Goal: Transaction & Acquisition: Download file/media

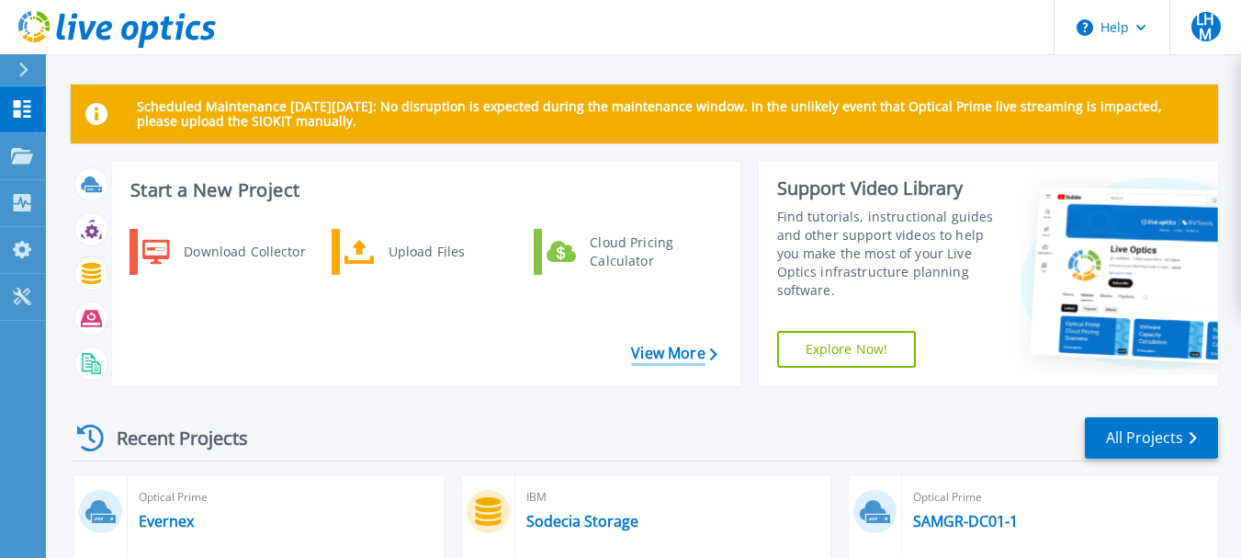
click at [696, 350] on link "View More" at bounding box center [673, 352] width 85 height 17
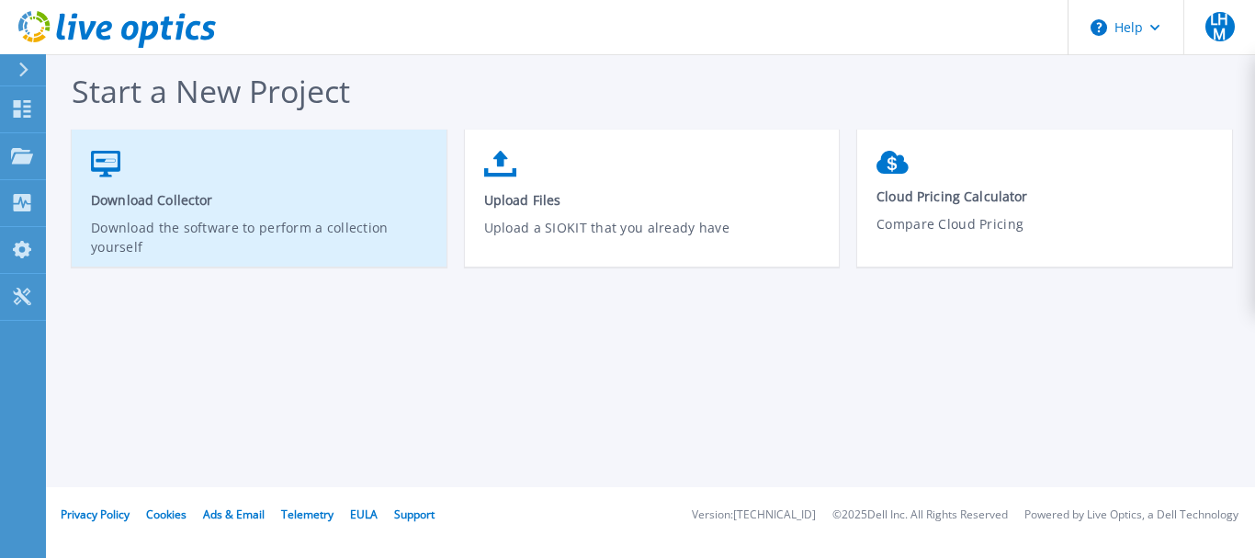
click at [133, 196] on span "Download Collector" at bounding box center [259, 199] width 337 height 17
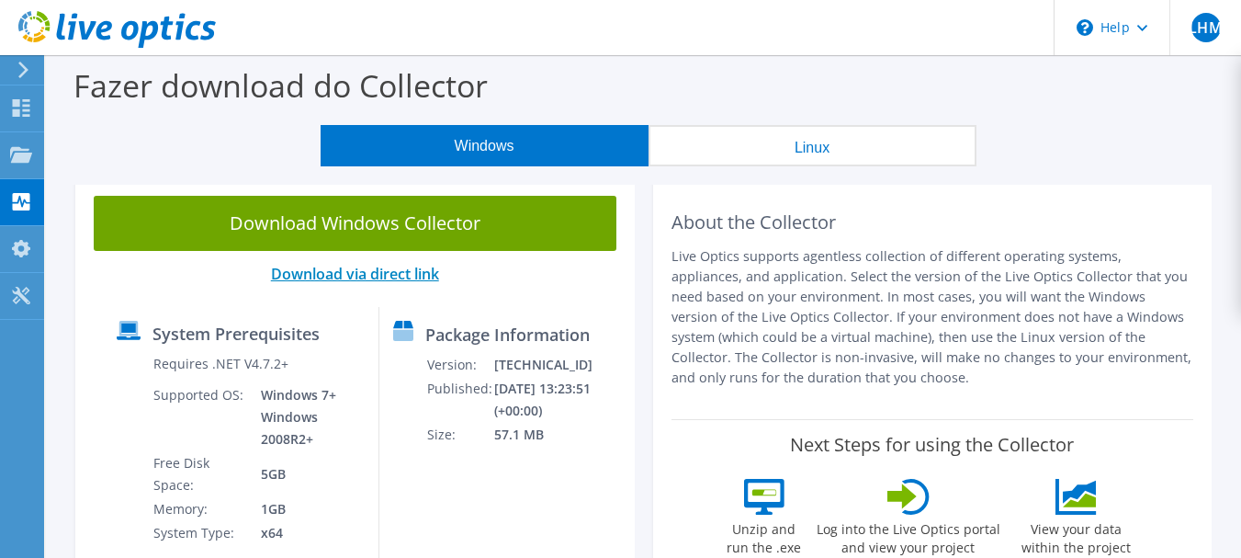
click at [350, 276] on link "Download via direct link" at bounding box center [355, 274] width 168 height 20
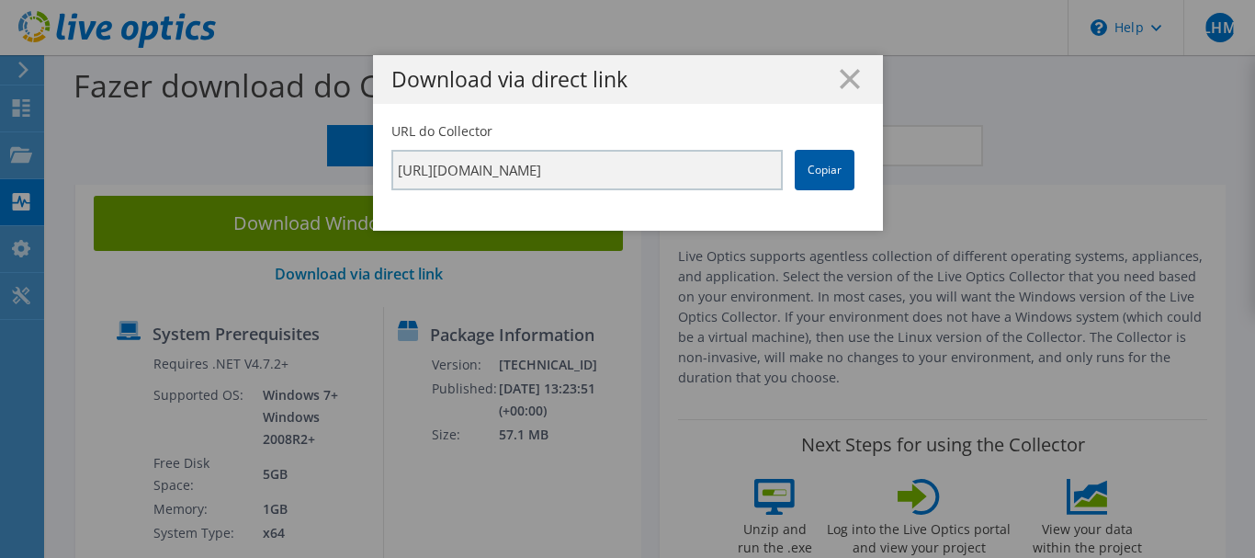
click at [801, 176] on link "Copiar" at bounding box center [824, 170] width 60 height 40
click at [840, 74] on line at bounding box center [849, 79] width 18 height 18
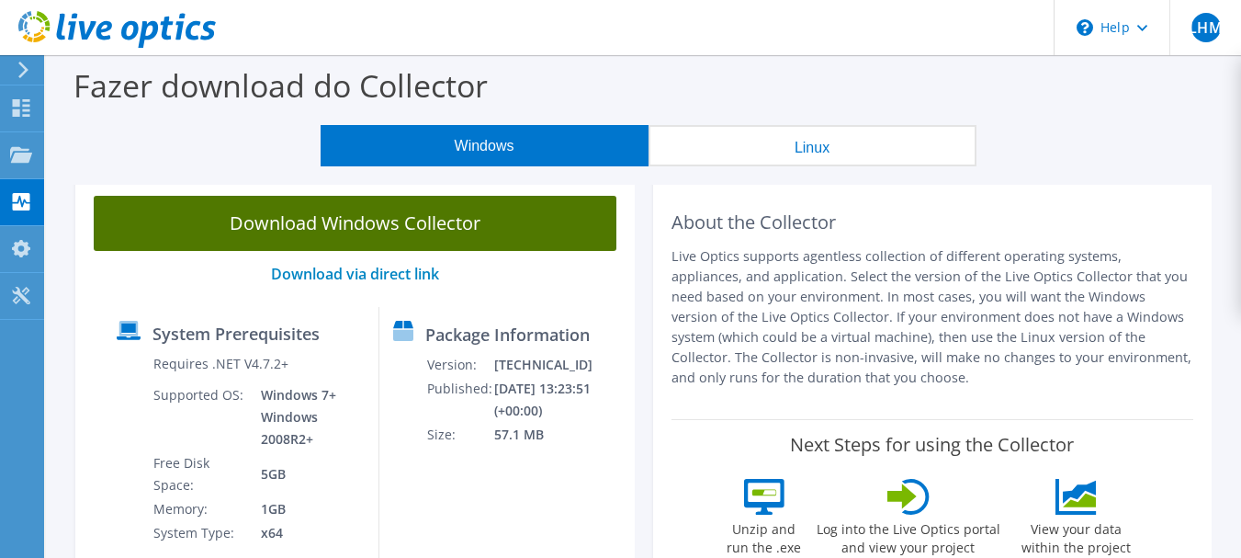
click at [429, 229] on link "Download Windows Collector" at bounding box center [355, 223] width 523 height 55
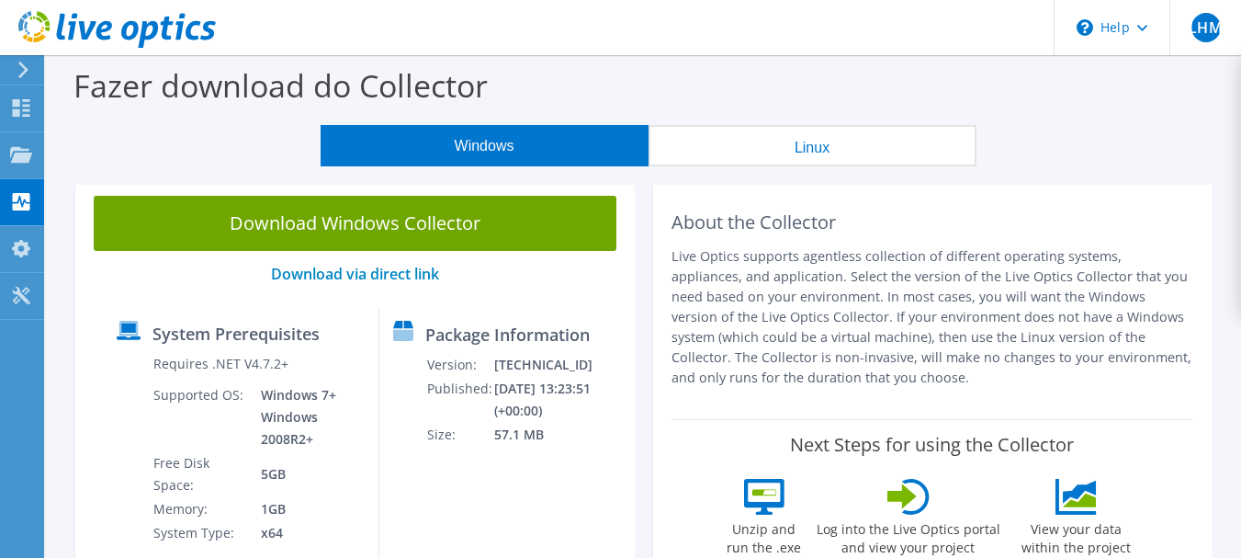
click at [22, 68] on icon at bounding box center [24, 70] width 14 height 17
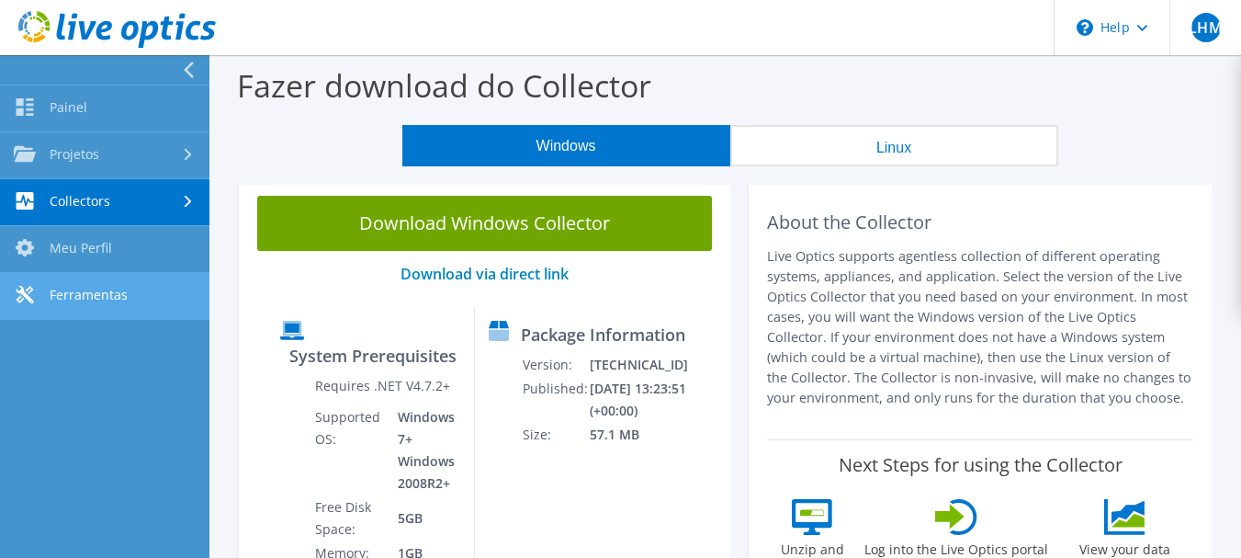
click at [75, 295] on link "Ferramentas" at bounding box center [104, 296] width 209 height 47
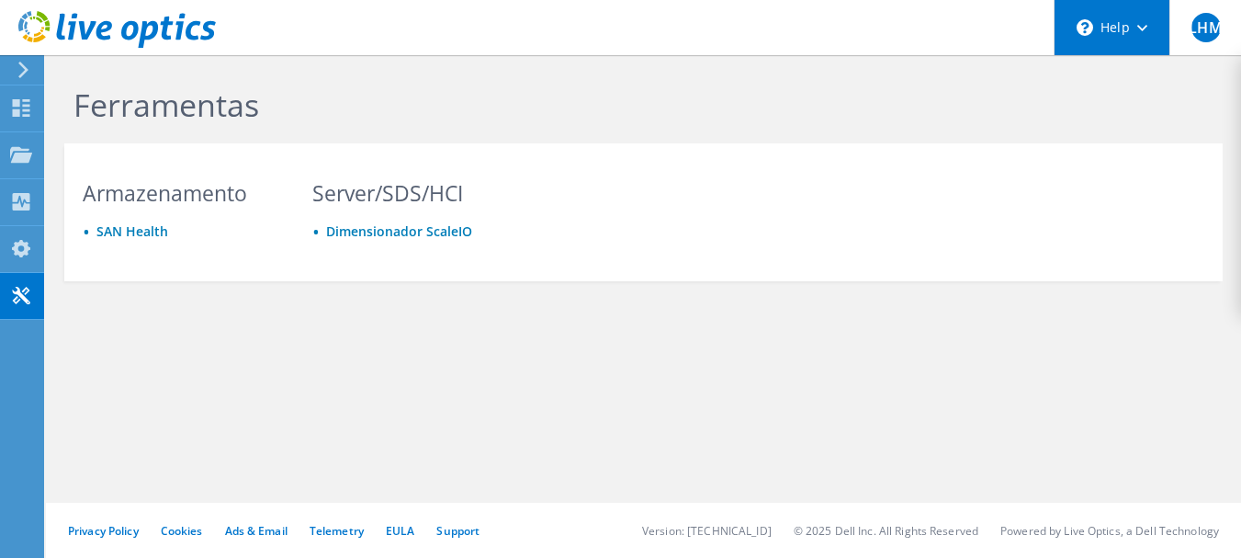
click at [1106, 27] on div "\n Help" at bounding box center [1112, 27] width 116 height 55
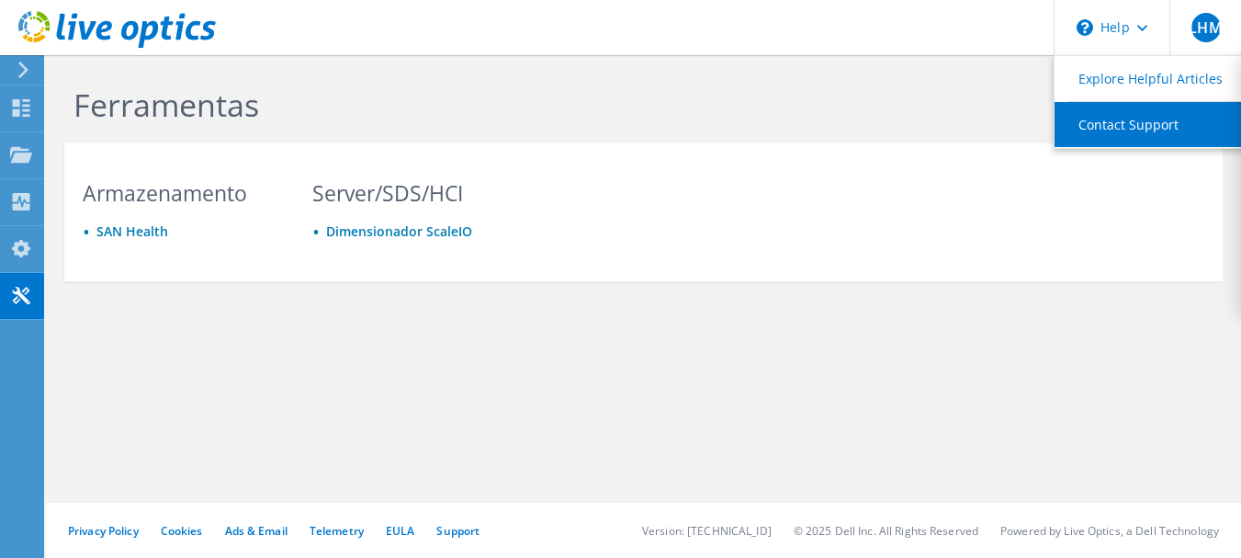
click at [1110, 118] on link "Contact Support" at bounding box center [1156, 124] width 205 height 45
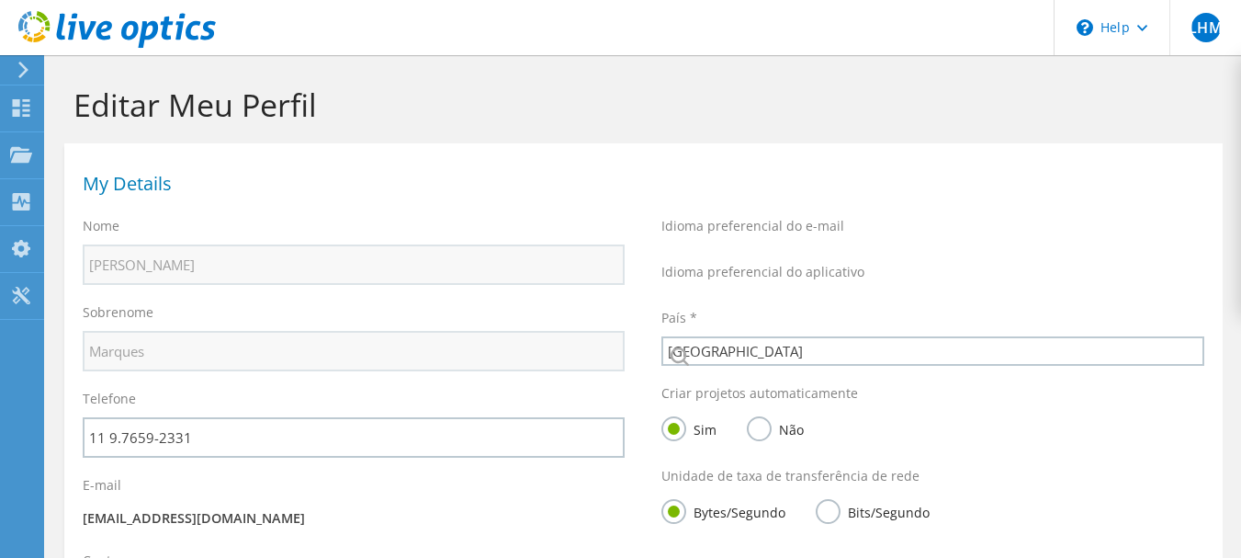
select select "30"
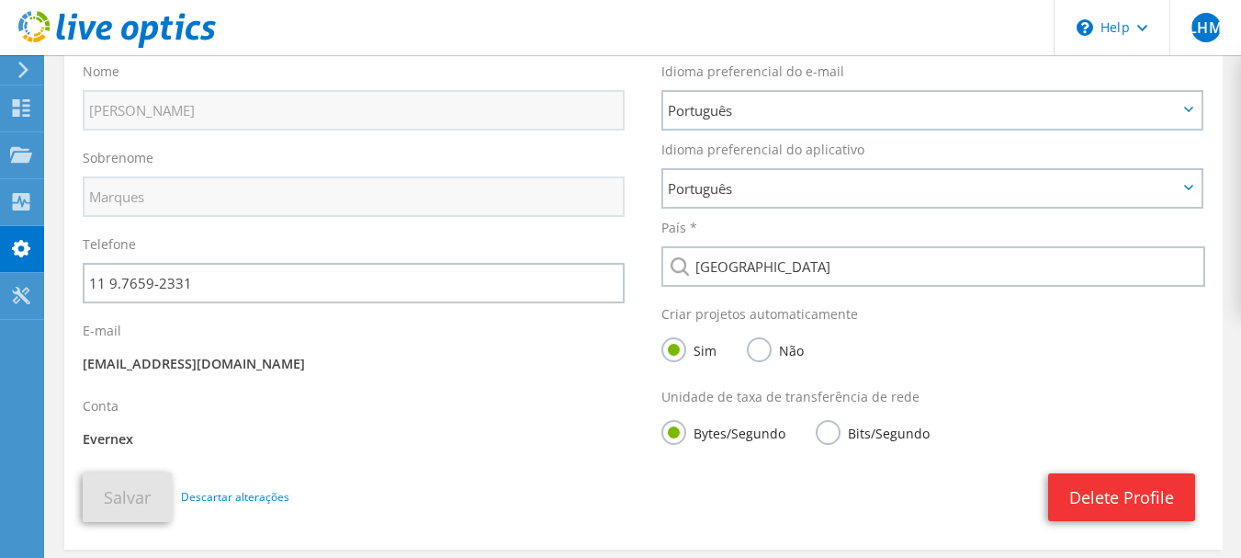
scroll to position [184, 0]
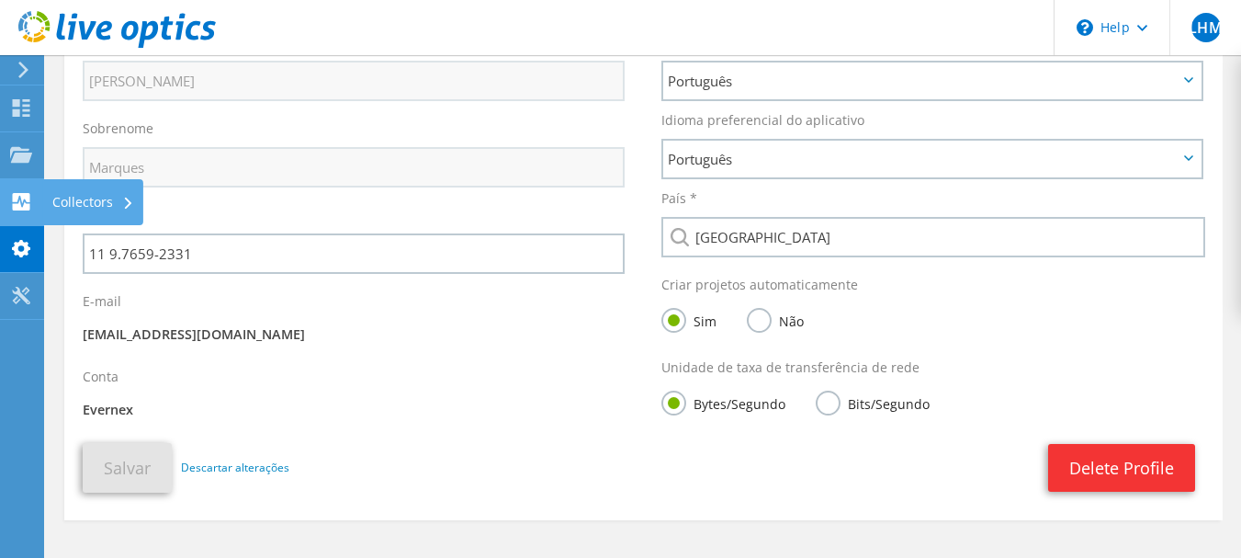
click at [13, 206] on use at bounding box center [21, 201] width 17 height 17
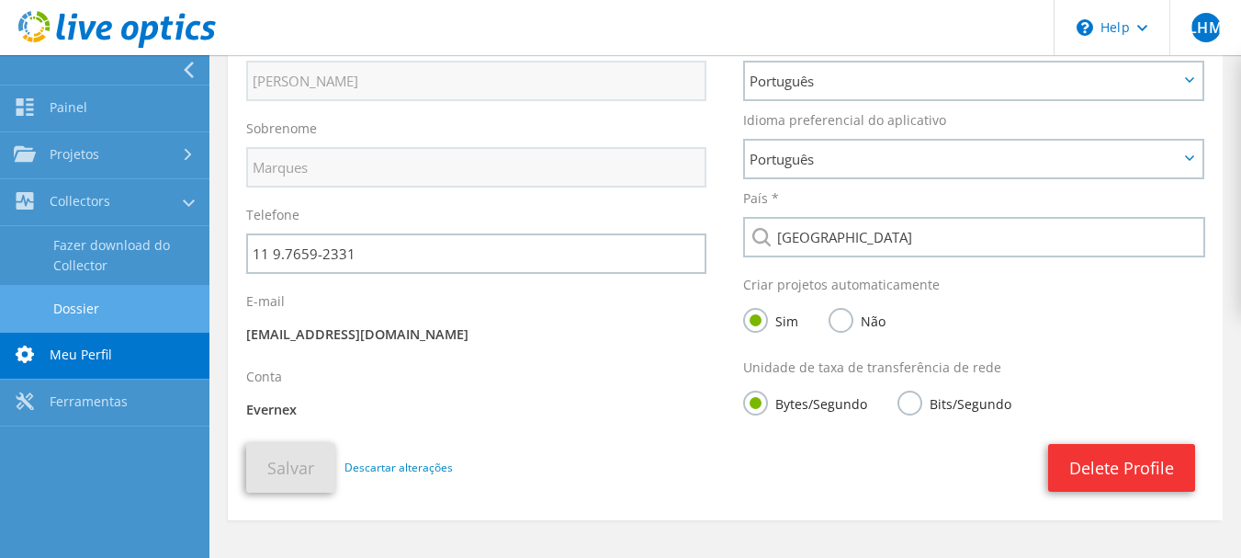
click at [90, 299] on link "Dossier" at bounding box center [104, 308] width 209 height 47
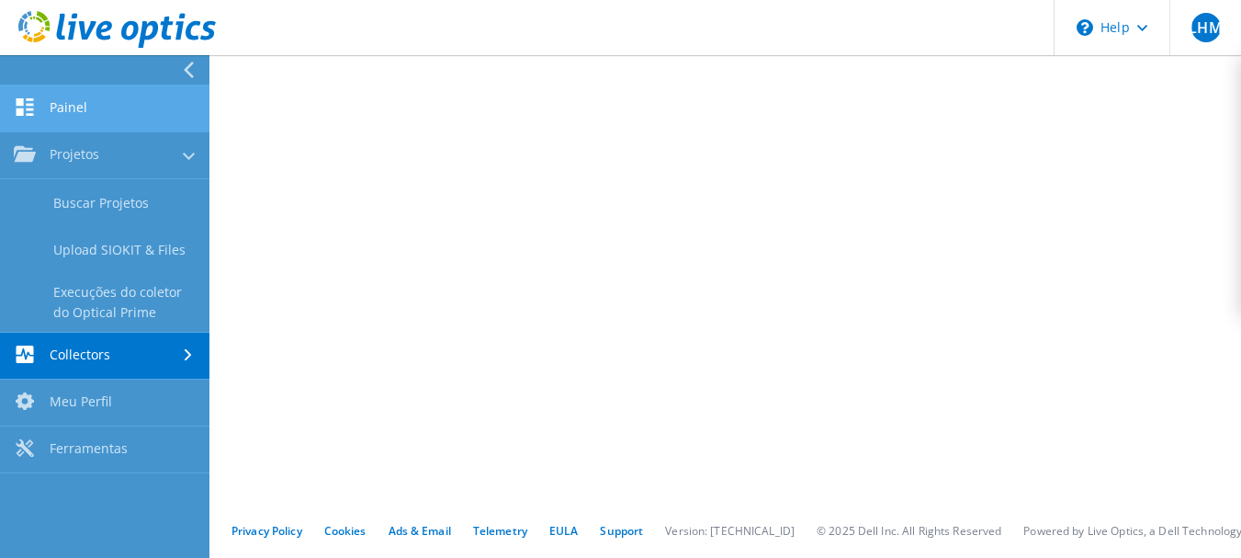
click at [74, 105] on link "Painel" at bounding box center [104, 108] width 209 height 47
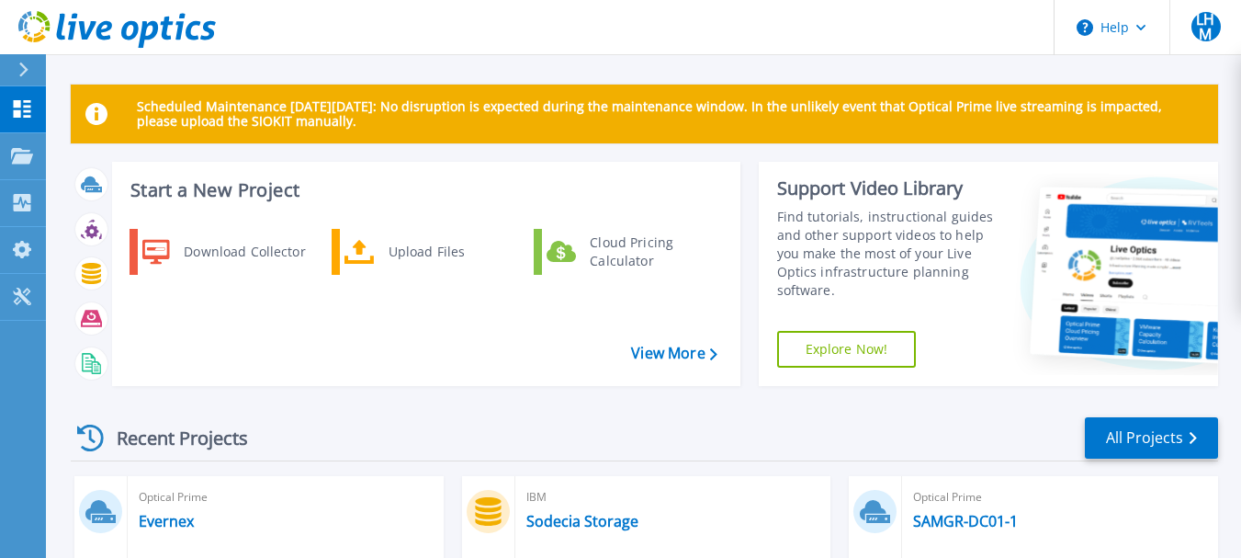
click at [33, 25] on icon at bounding box center [116, 30] width 197 height 38
click at [840, 358] on link "Explore Now!" at bounding box center [847, 349] width 140 height 37
click at [685, 353] on link "View More" at bounding box center [673, 352] width 85 height 17
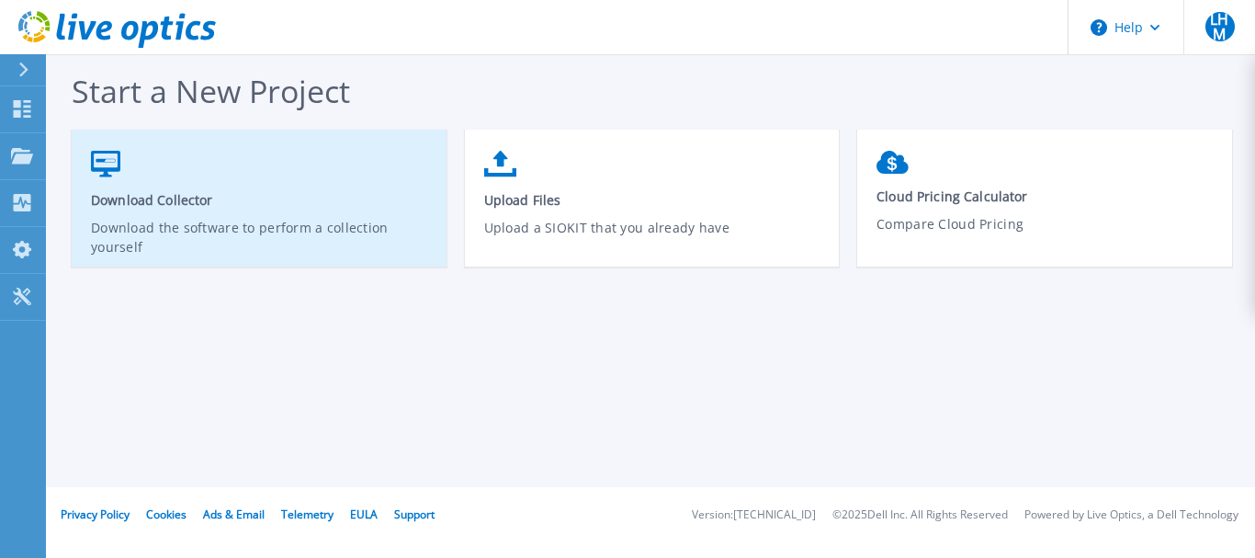
click at [110, 189] on link "Download Collector Download the software to perform a collection yourself" at bounding box center [259, 206] width 375 height 131
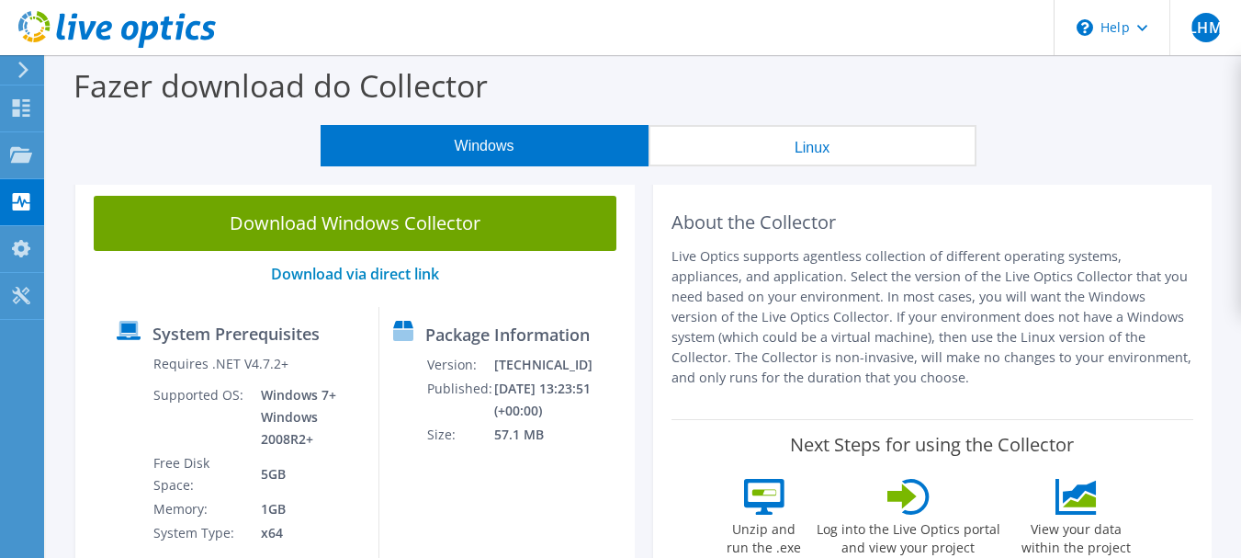
click at [17, 74] on icon at bounding box center [24, 70] width 14 height 17
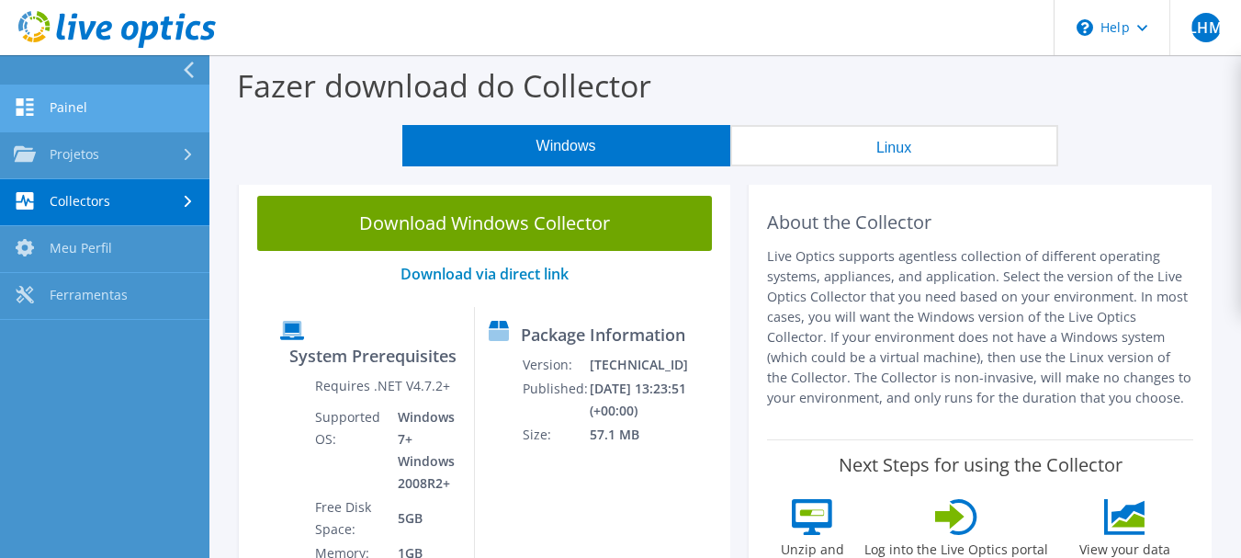
click at [67, 110] on link "Painel" at bounding box center [104, 108] width 209 height 47
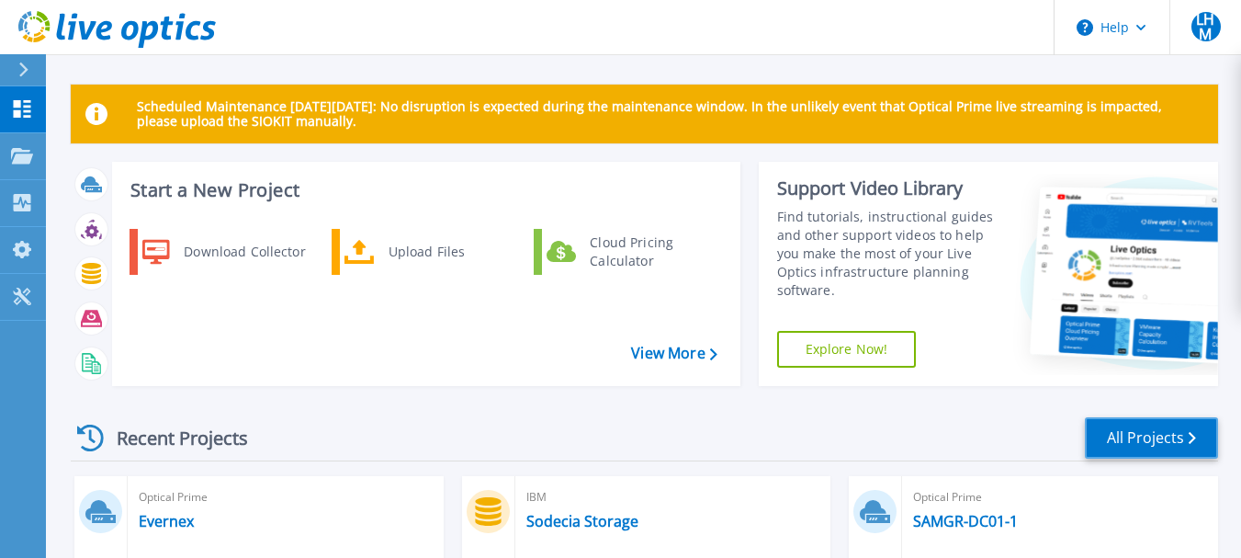
click at [1171, 438] on link "All Projects" at bounding box center [1151, 437] width 133 height 41
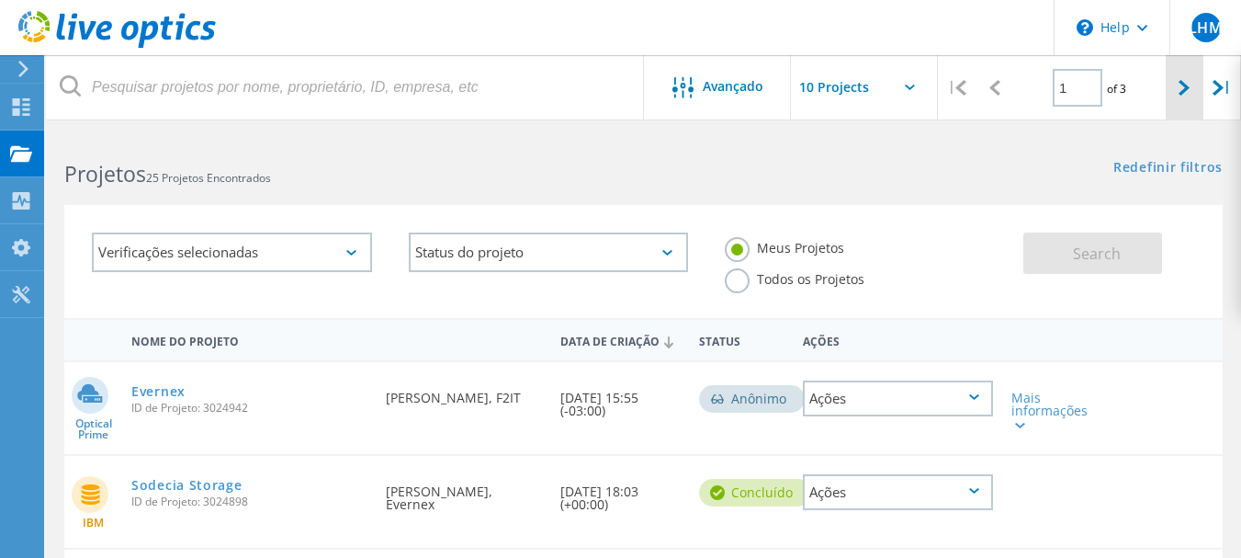
click at [1175, 91] on div at bounding box center [1185, 87] width 38 height 65
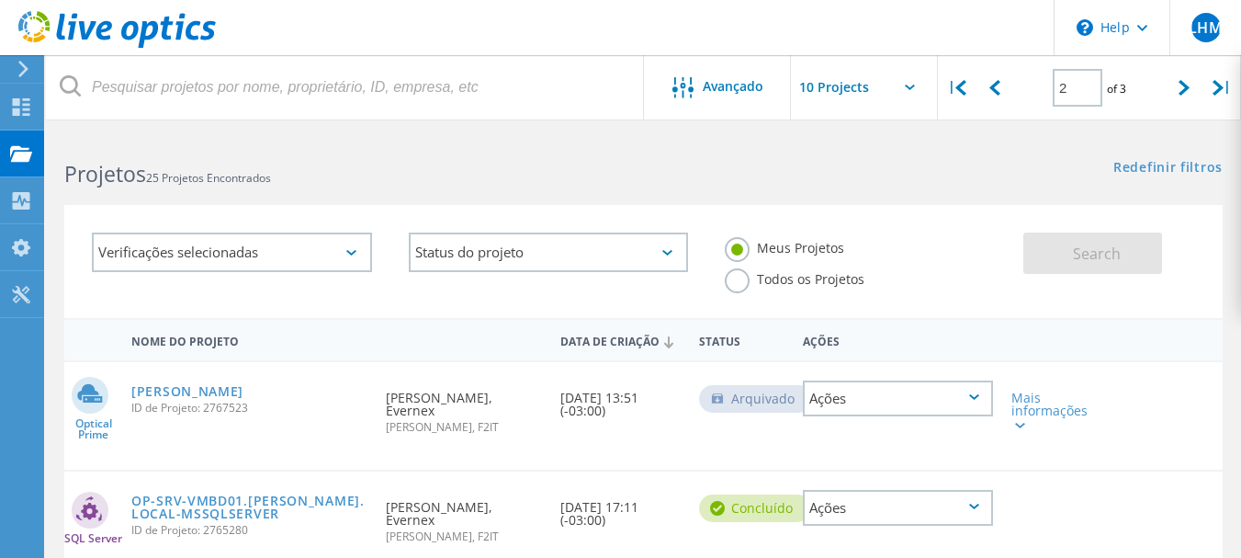
click at [901, 89] on input "text" at bounding box center [883, 87] width 184 height 64
click at [1186, 85] on icon at bounding box center [1183, 88] width 11 height 16
type input "3"
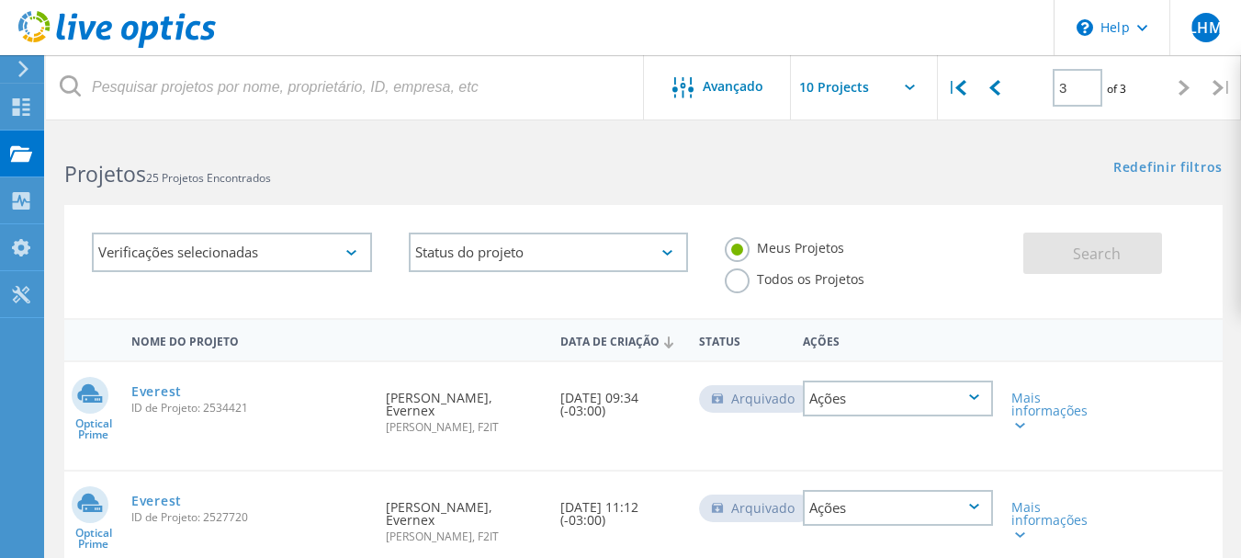
click at [900, 80] on input "text" at bounding box center [883, 87] width 184 height 64
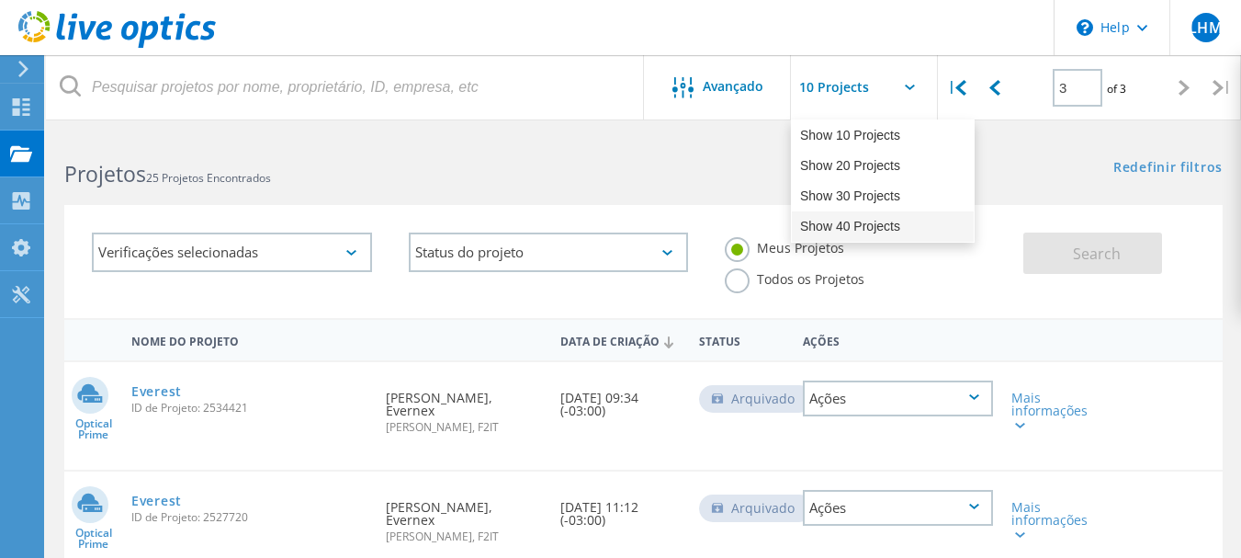
click at [844, 227] on div "Show 40 Projects" at bounding box center [883, 226] width 182 height 30
type input "Show 40 Projects"
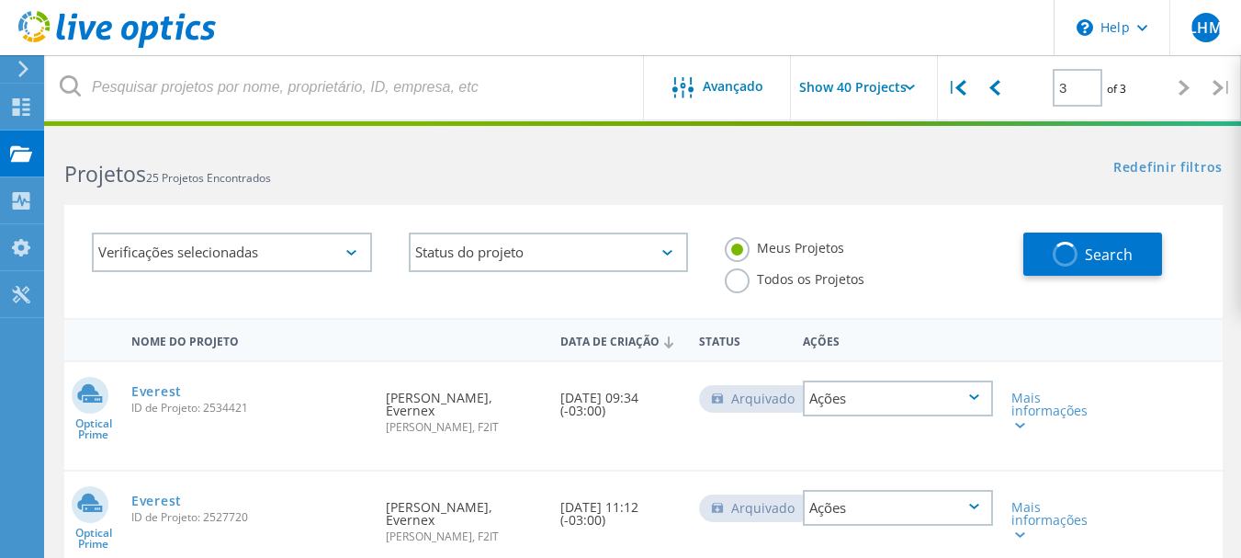
type input "1"
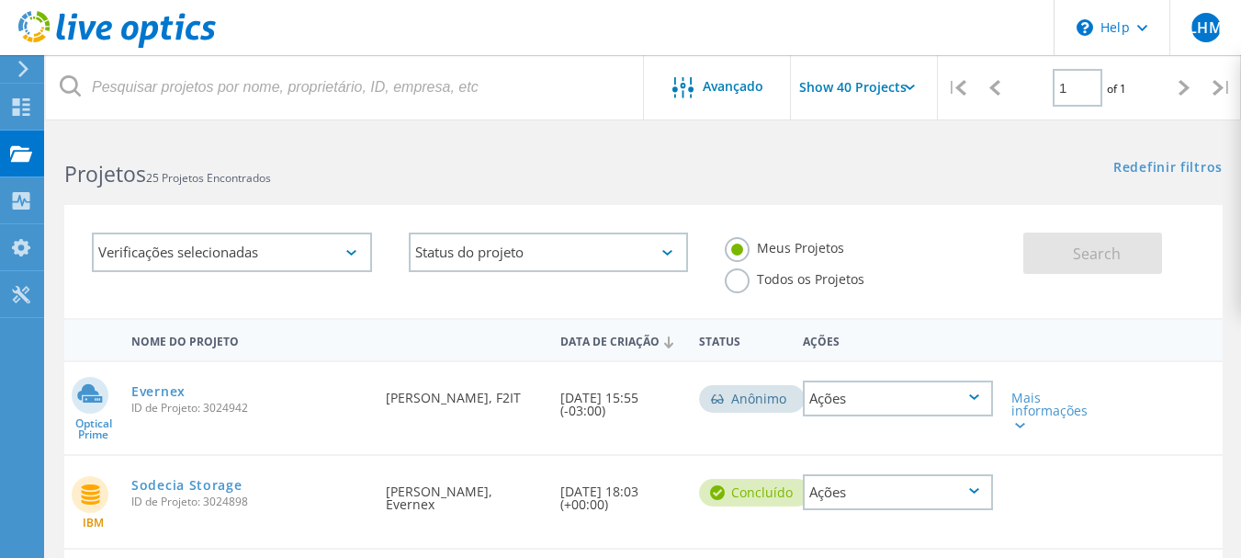
click at [736, 284] on label "Todos os Projetos" at bounding box center [795, 276] width 140 height 17
click at [0, 0] on input "Todos os Projetos" at bounding box center [0, 0] width 0 height 0
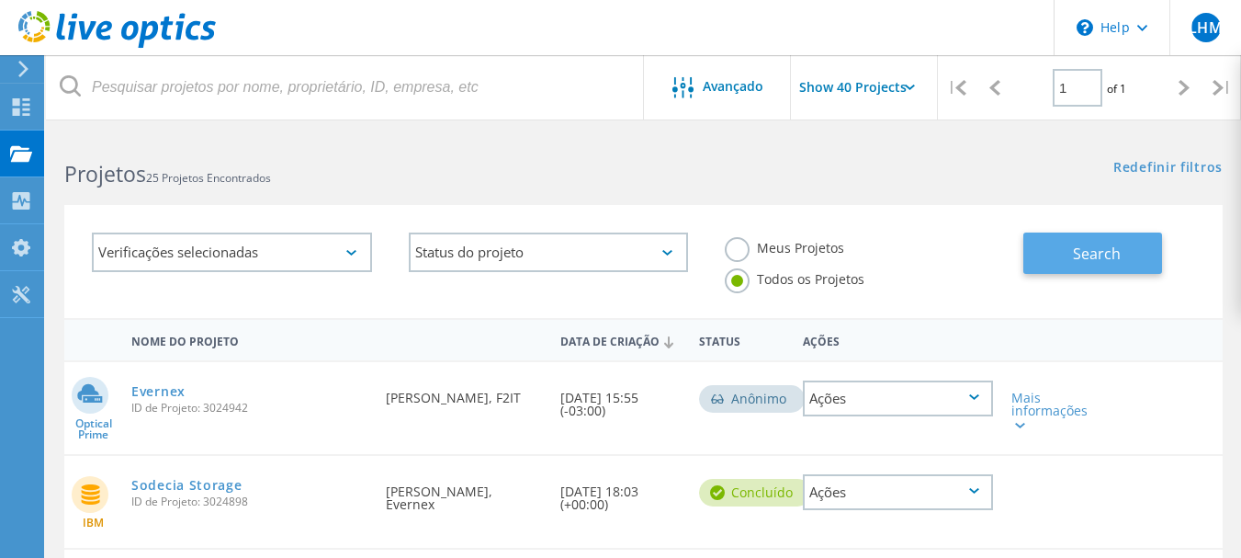
click at [1055, 250] on button "Search" at bounding box center [1092, 252] width 139 height 41
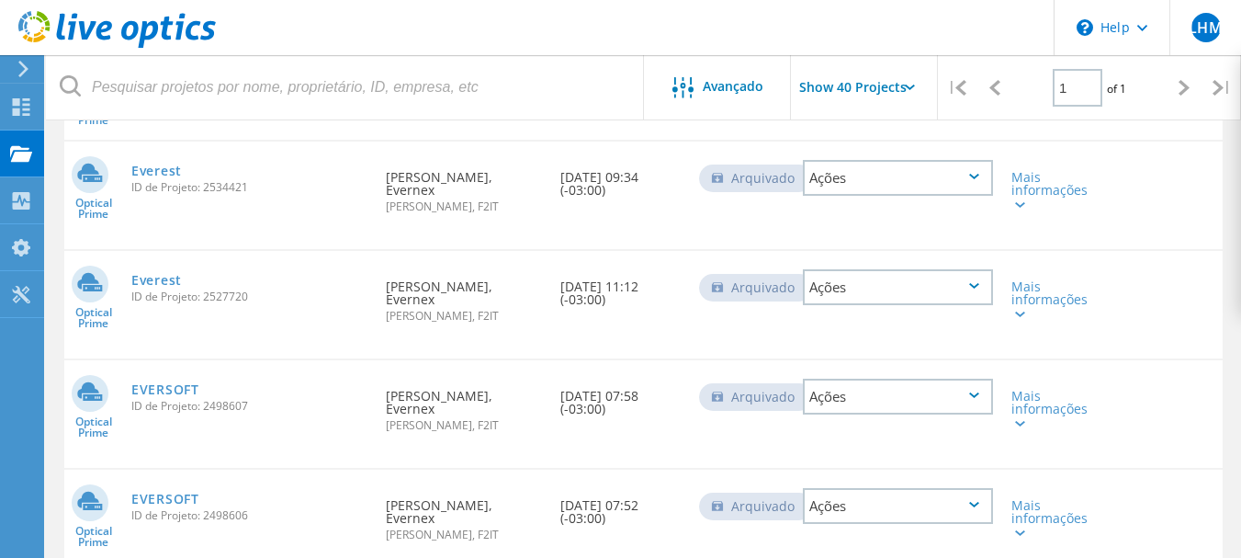
scroll to position [2341, 0]
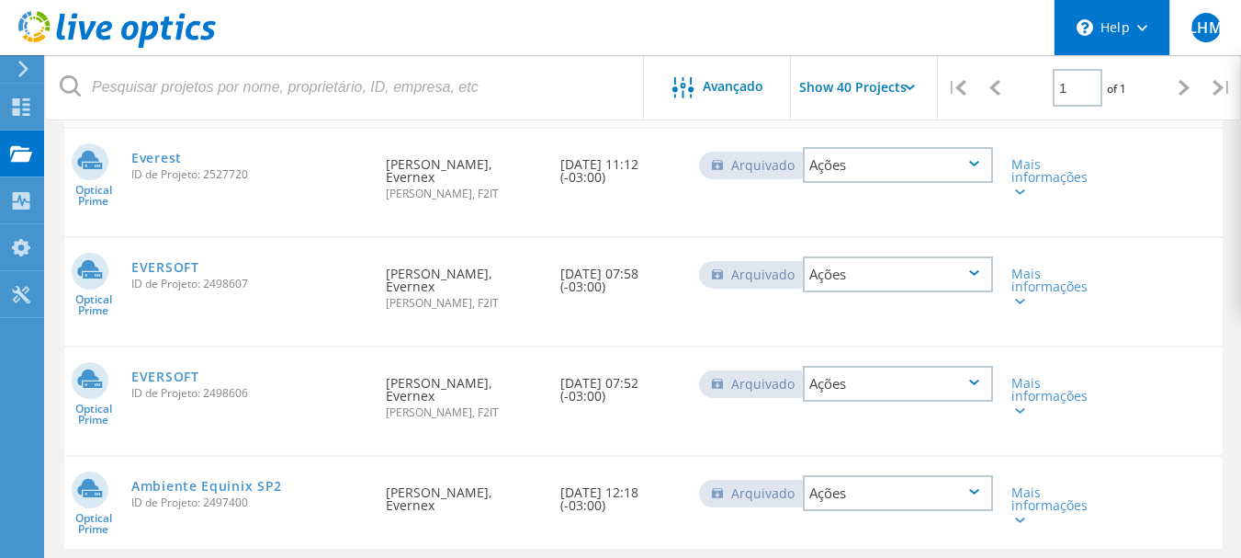
click at [1137, 27] on icon at bounding box center [1142, 28] width 10 height 6
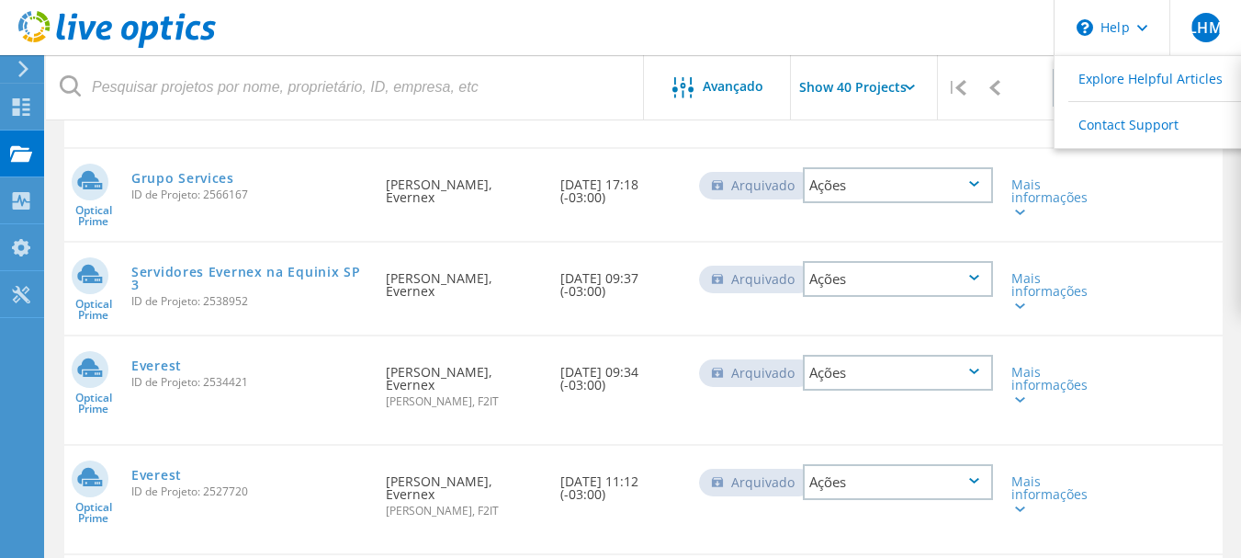
scroll to position [1882, 0]
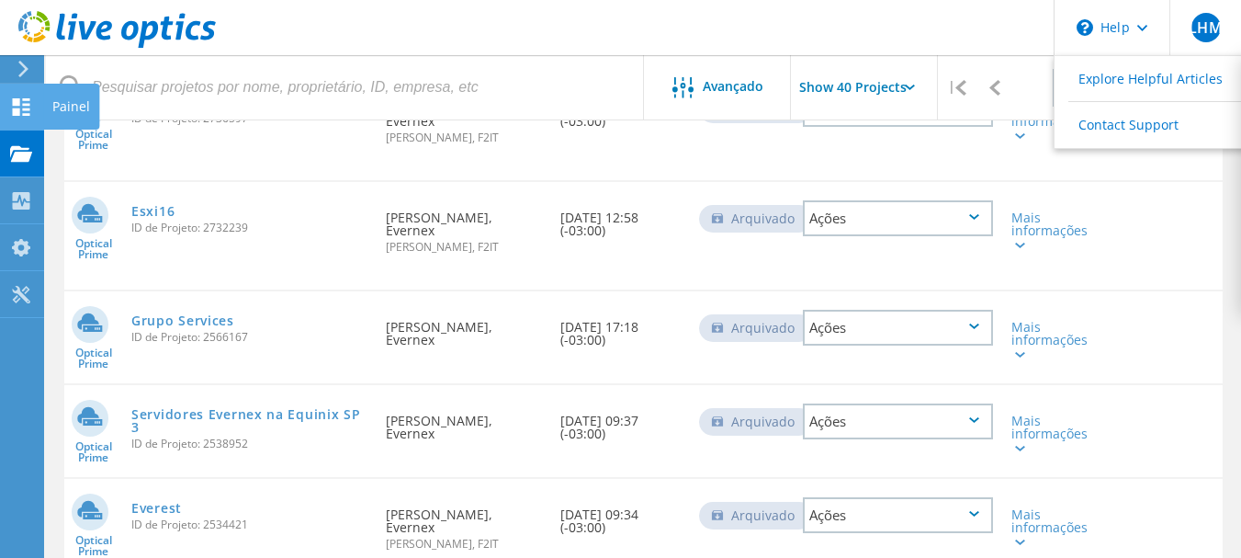
click at [23, 101] on icon at bounding box center [21, 106] width 22 height 17
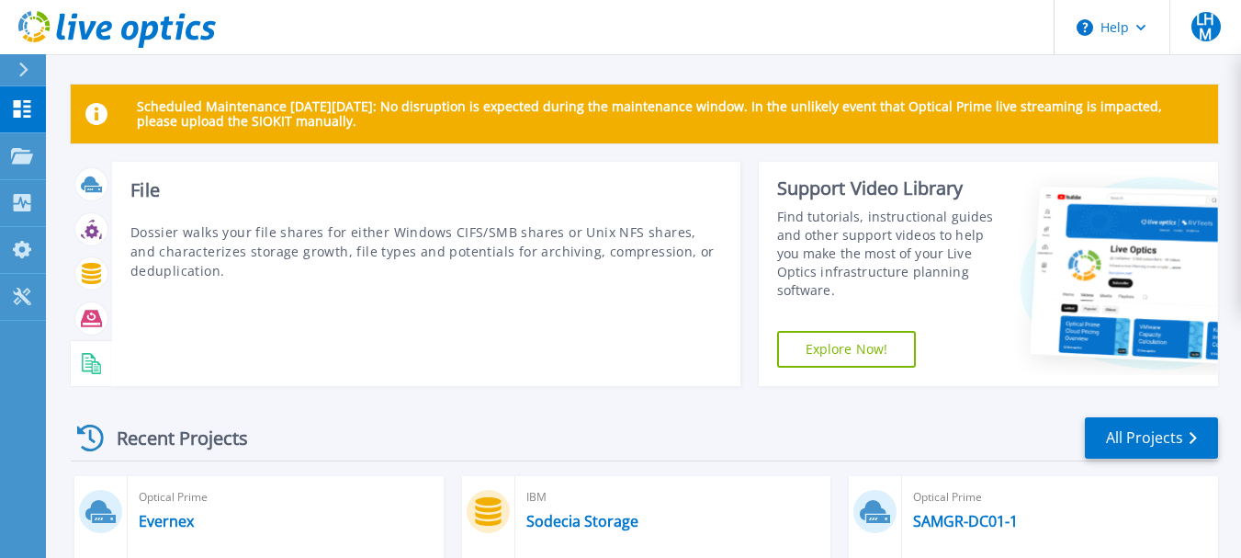
click at [96, 360] on icon at bounding box center [91, 363] width 21 height 21
click at [94, 318] on icon at bounding box center [91, 318] width 21 height 21
click at [86, 268] on icon at bounding box center [91, 273] width 19 height 21
click at [92, 223] on icon at bounding box center [91, 229] width 21 height 21
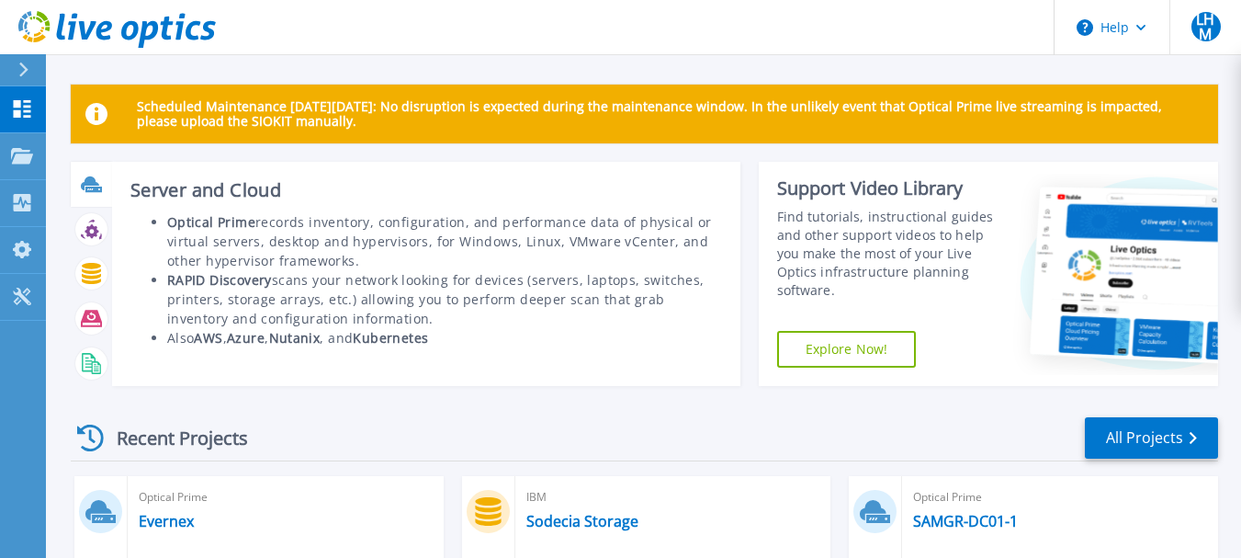
click at [93, 191] on icon at bounding box center [93, 189] width 17 height 6
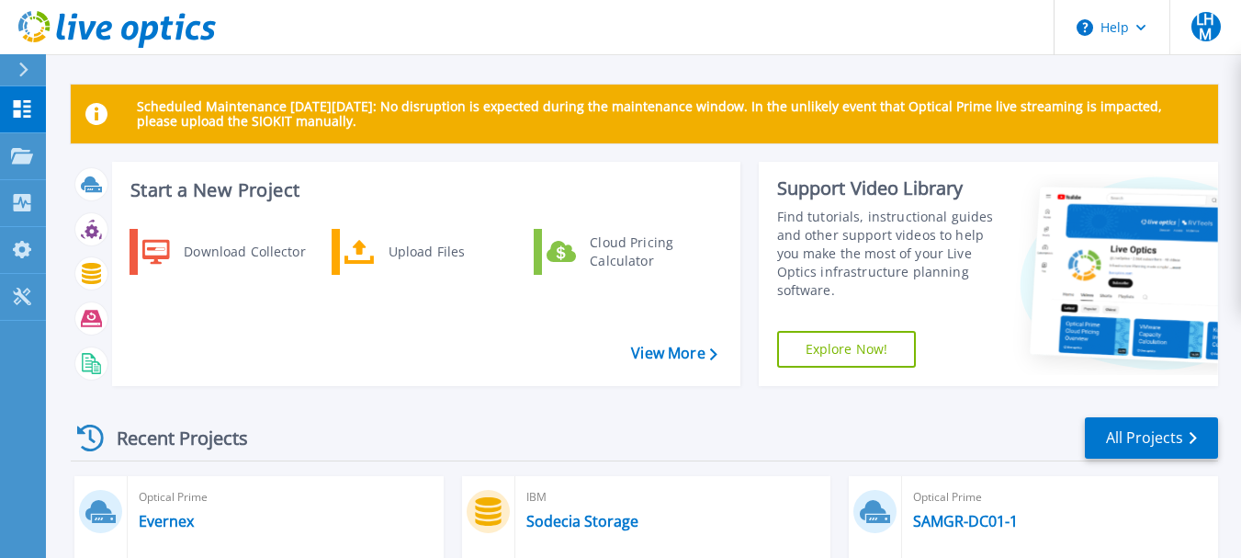
click at [27, 64] on icon at bounding box center [23, 69] width 10 height 15
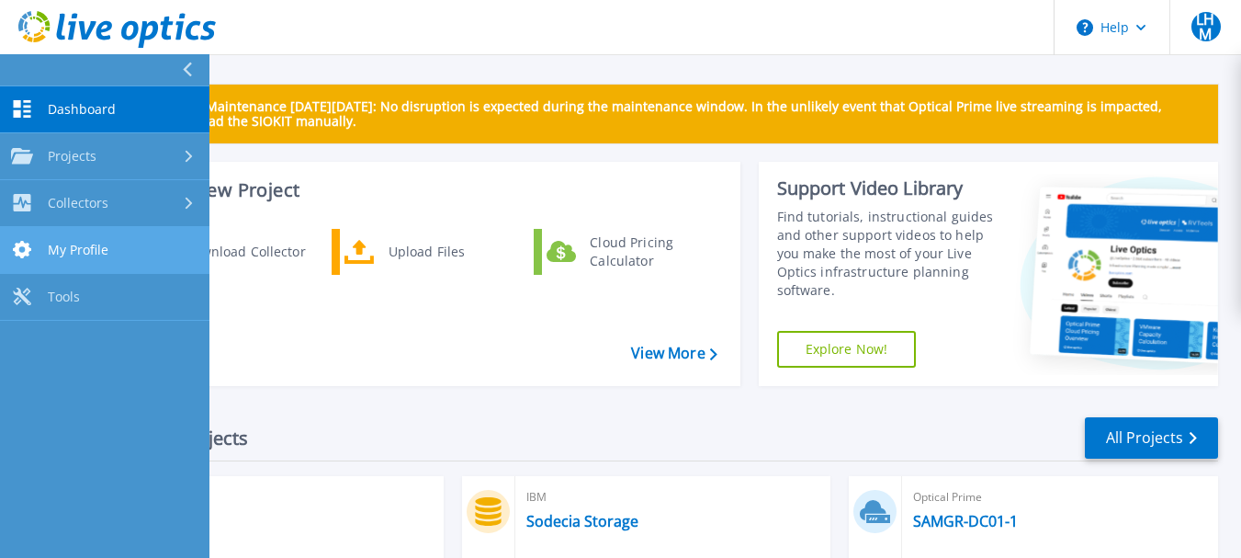
click at [51, 245] on span "My Profile" at bounding box center [78, 250] width 61 height 17
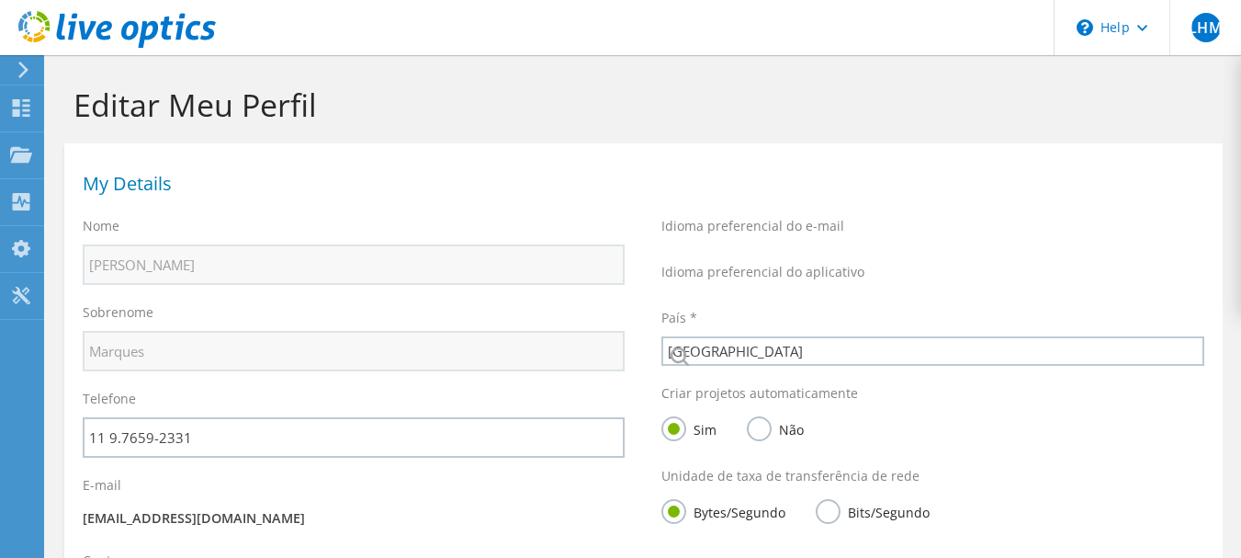
select select "30"
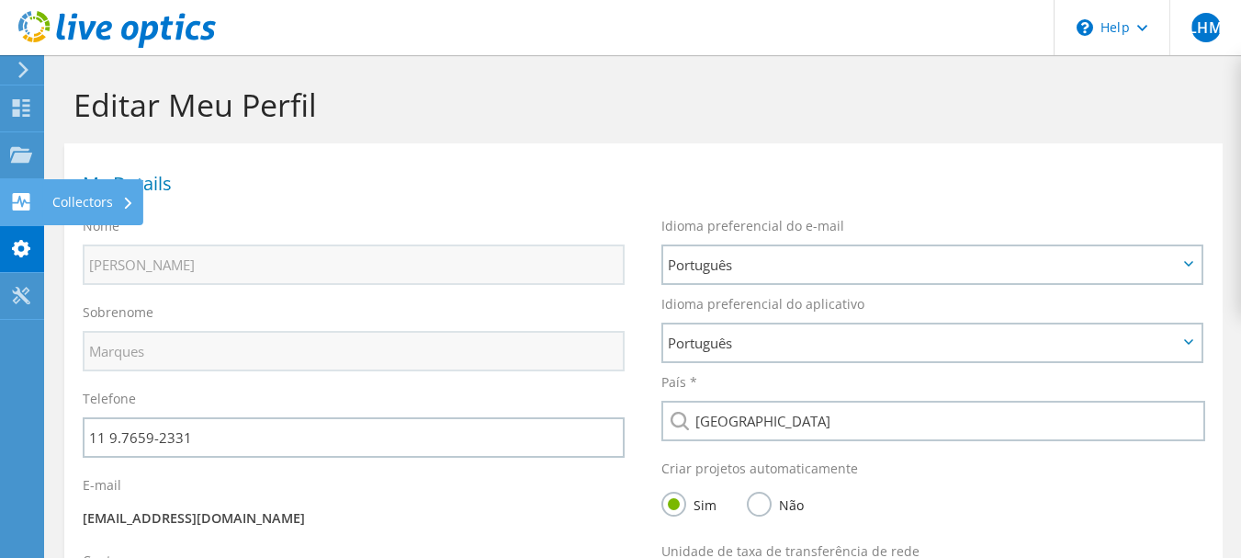
click at [94, 198] on div "Collectors" at bounding box center [93, 202] width 100 height 46
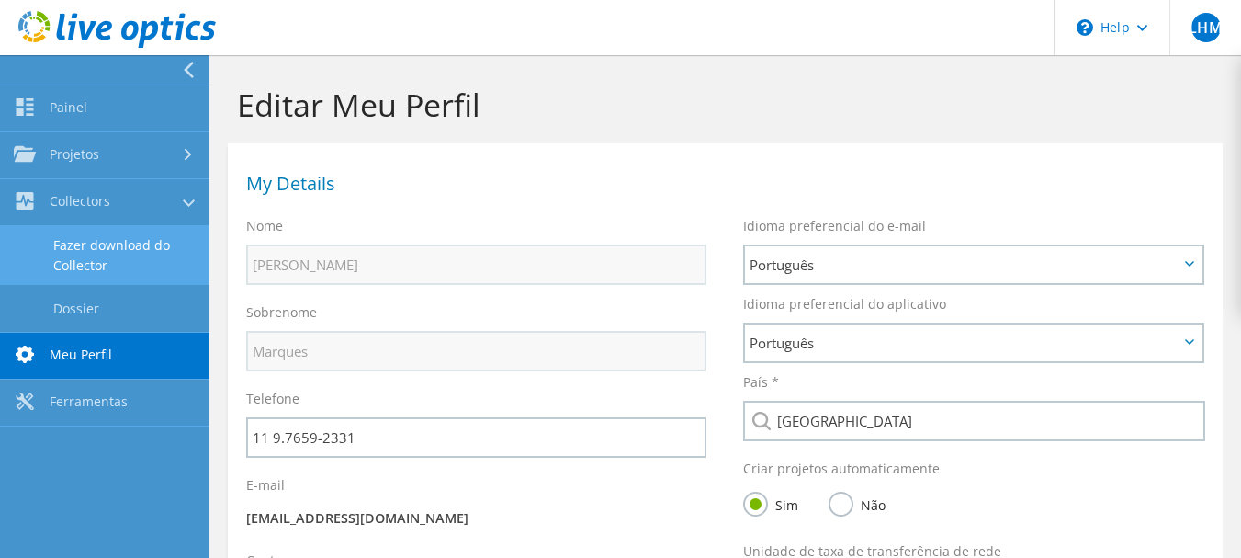
click at [109, 254] on link "Fazer download do Collector" at bounding box center [104, 255] width 209 height 59
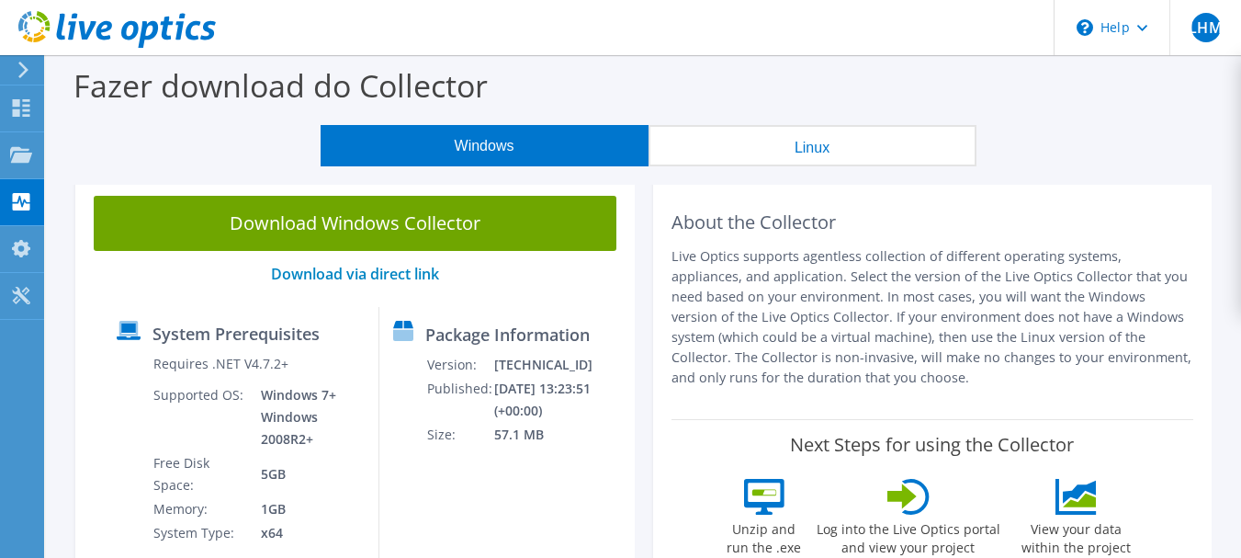
click at [18, 64] on icon at bounding box center [24, 70] width 14 height 17
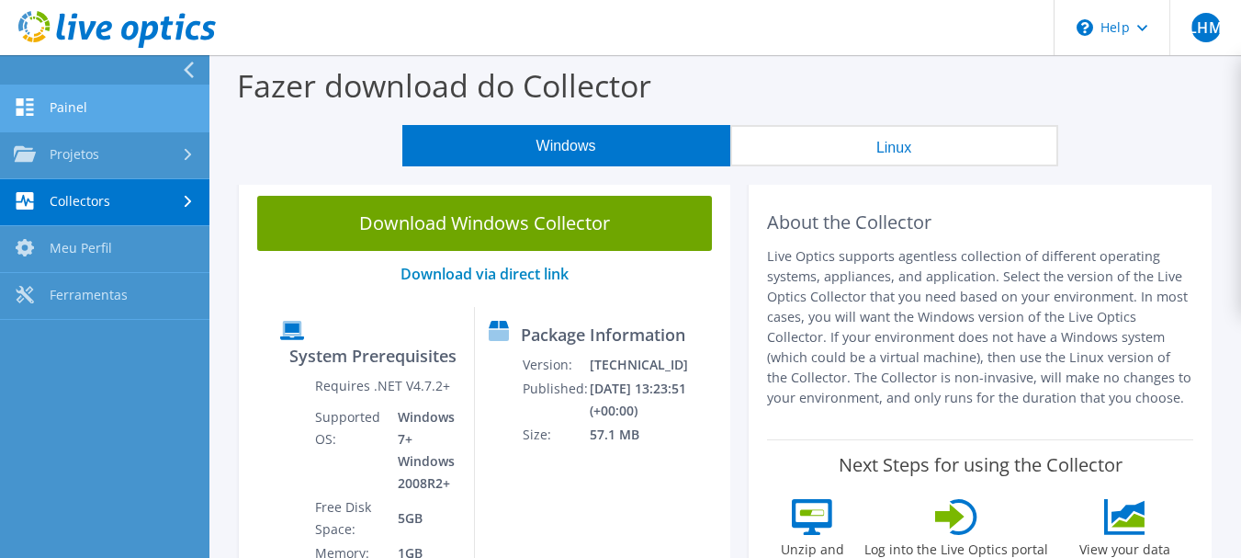
click at [96, 103] on link "Painel" at bounding box center [104, 108] width 209 height 47
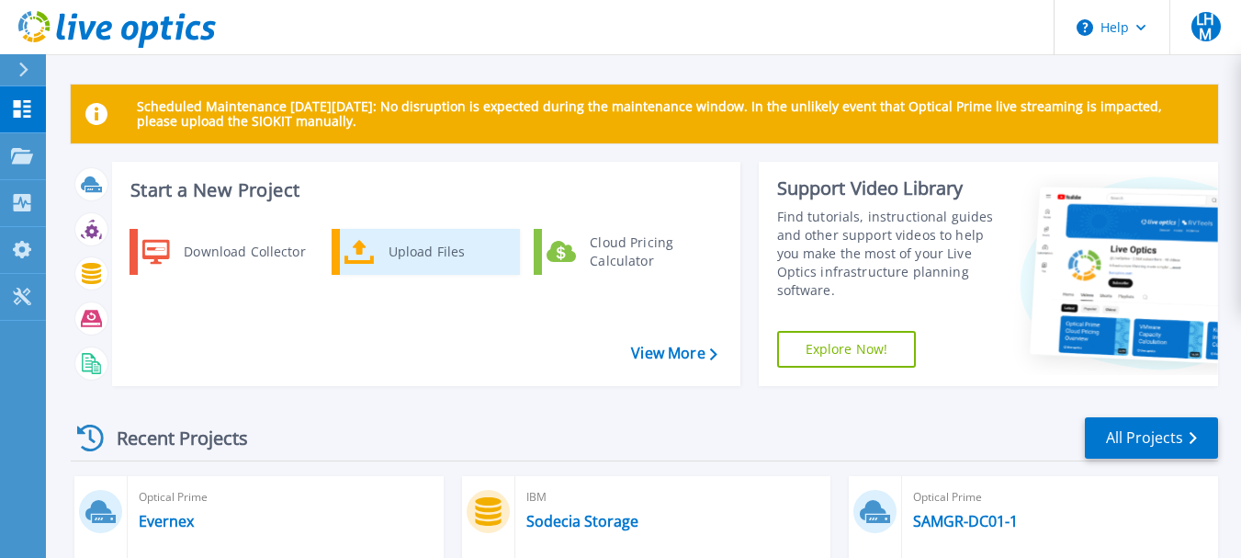
click at [393, 250] on div "Upload Files" at bounding box center [447, 251] width 136 height 37
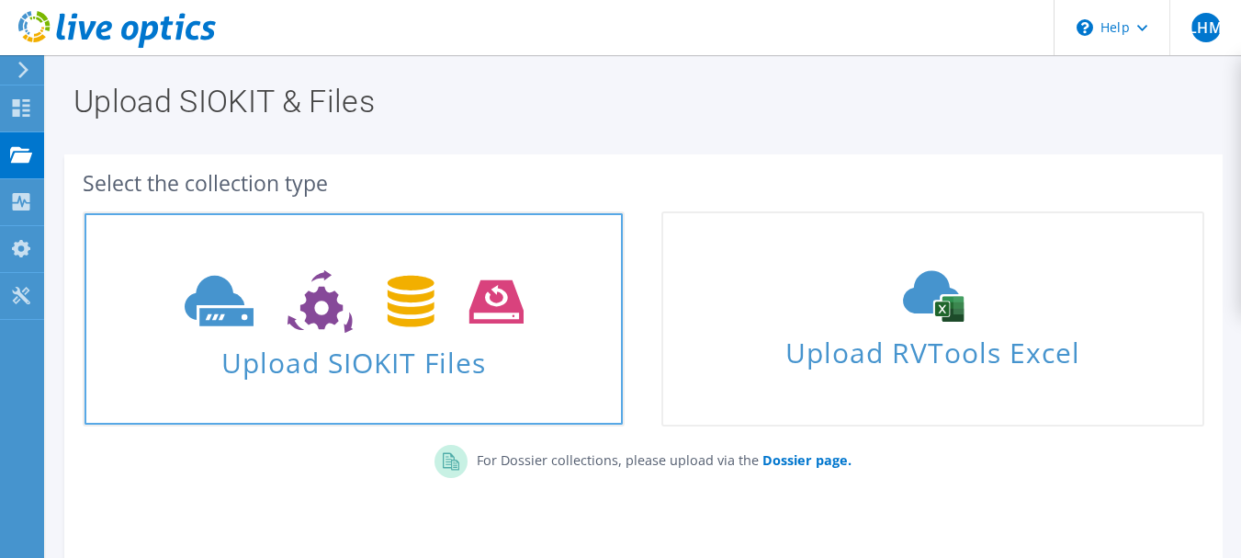
click at [411, 348] on span "Upload SIOKIT Files" at bounding box center [354, 356] width 538 height 39
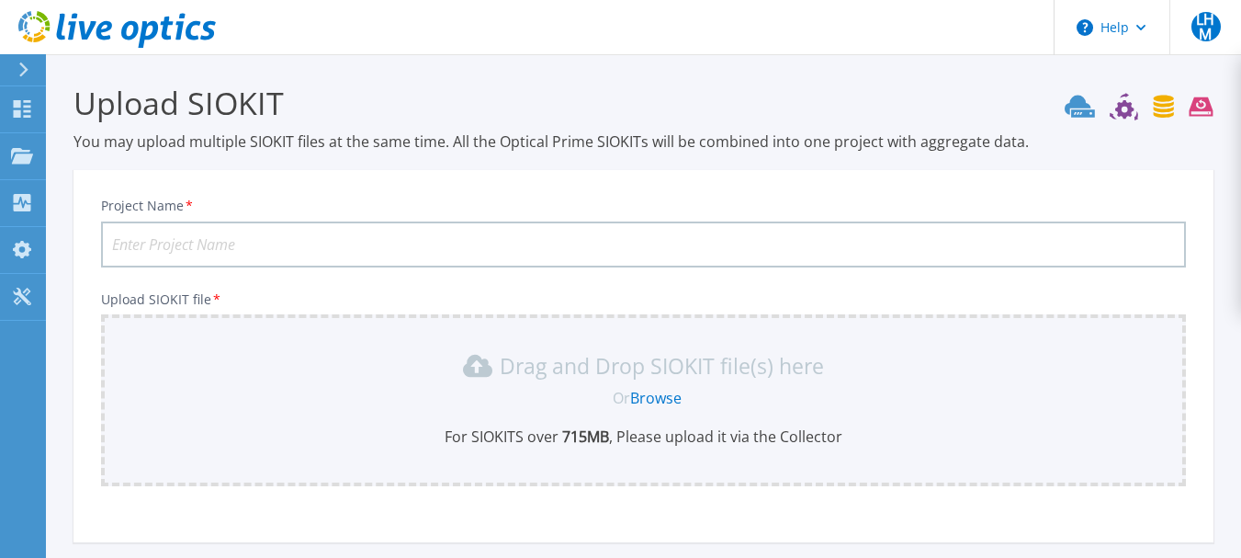
click at [374, 236] on input "Project Name *" at bounding box center [643, 244] width 1085 height 46
type input "Sodecia Storage"
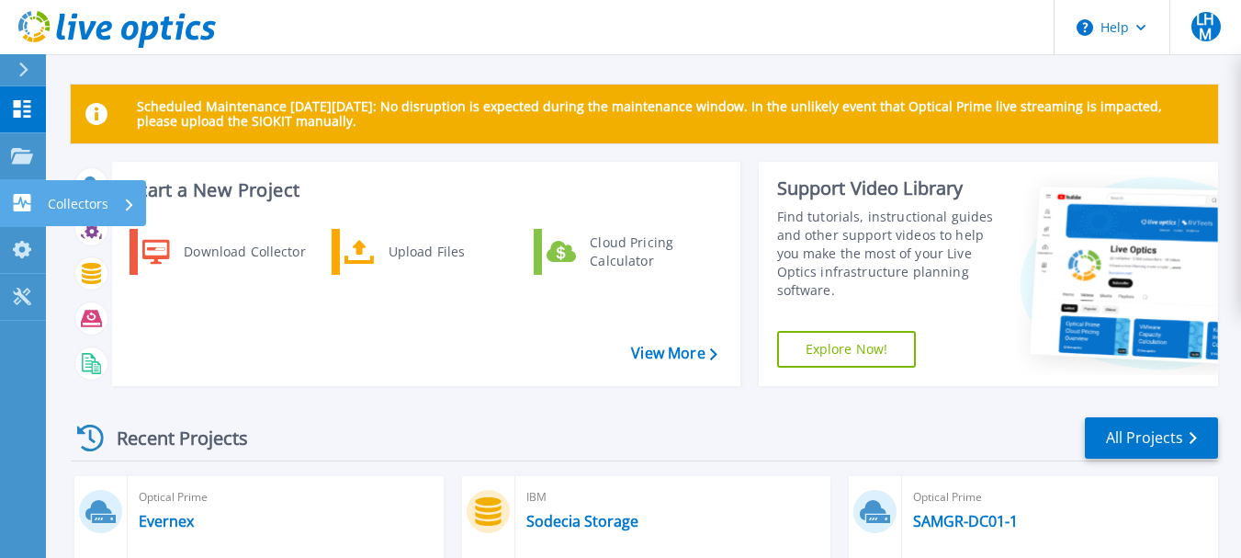
click at [85, 206] on p "Collectors" at bounding box center [78, 204] width 61 height 48
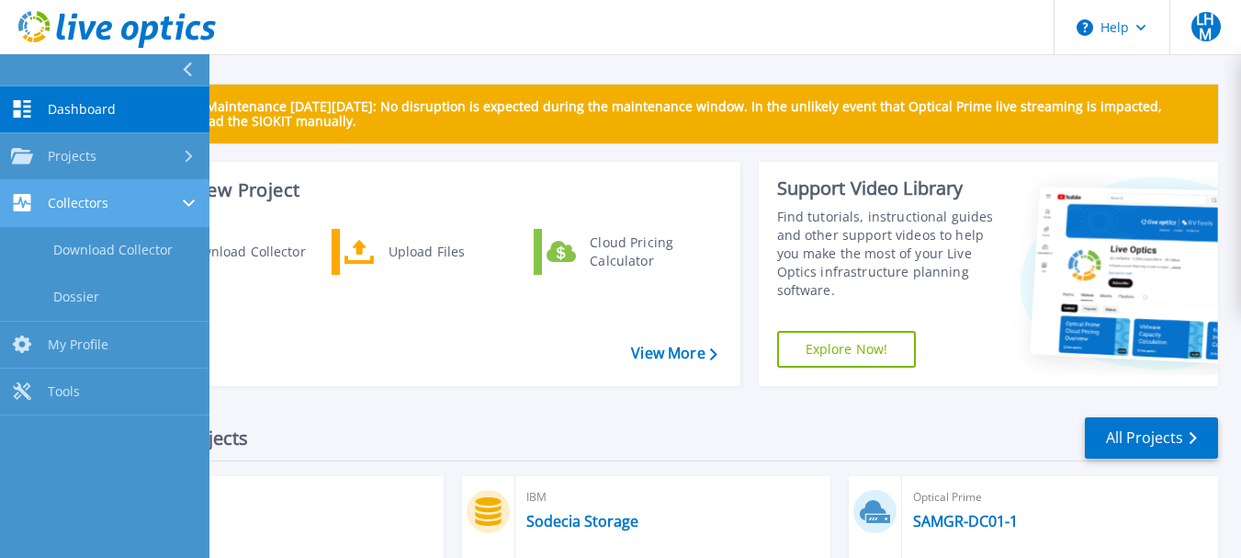
click at [106, 202] on span "Collectors" at bounding box center [78, 203] width 61 height 17
click at [95, 202] on span "Collectors" at bounding box center [78, 203] width 61 height 17
click at [184, 203] on icon at bounding box center [189, 202] width 12 height 7
click at [184, 203] on div at bounding box center [191, 203] width 16 height 15
click at [13, 197] on icon at bounding box center [22, 202] width 22 height 17
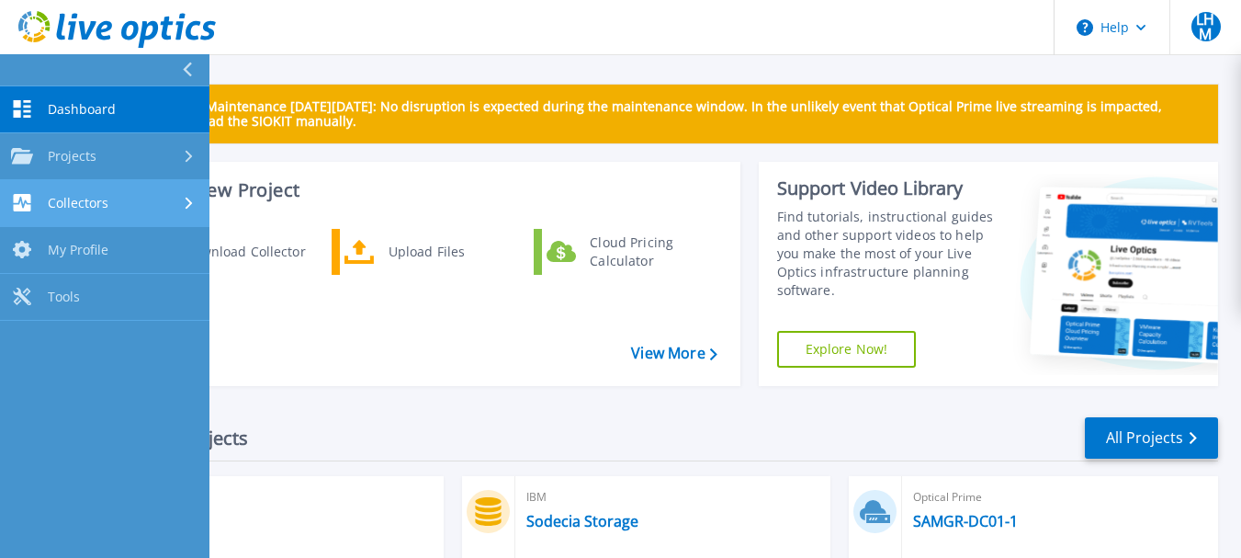
click at [16, 197] on icon at bounding box center [22, 202] width 17 height 17
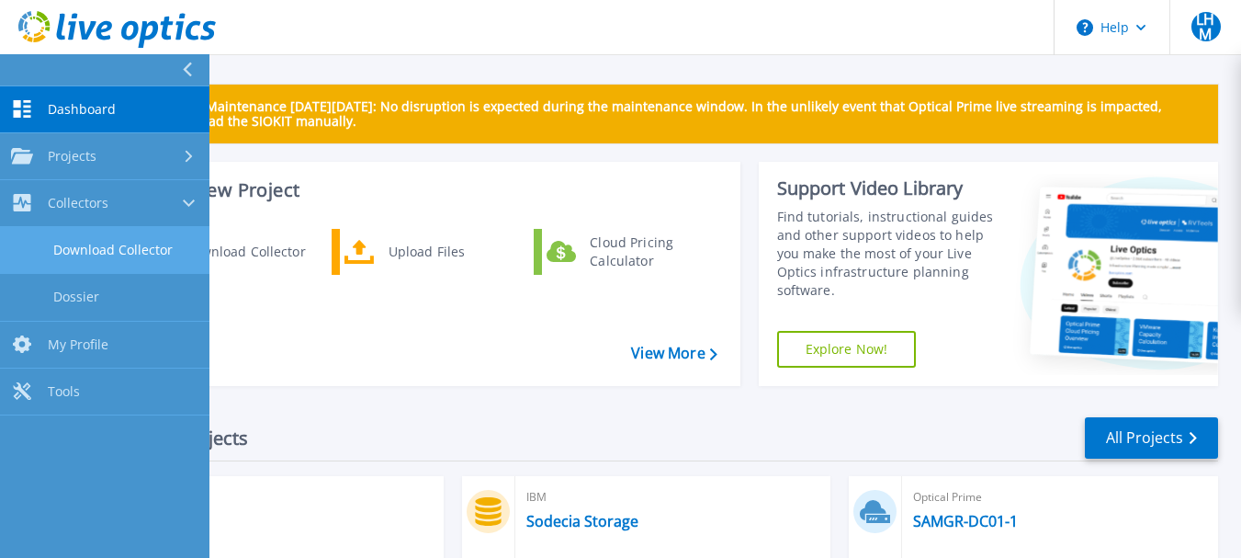
click at [64, 249] on link "Download Collector" at bounding box center [104, 250] width 209 height 47
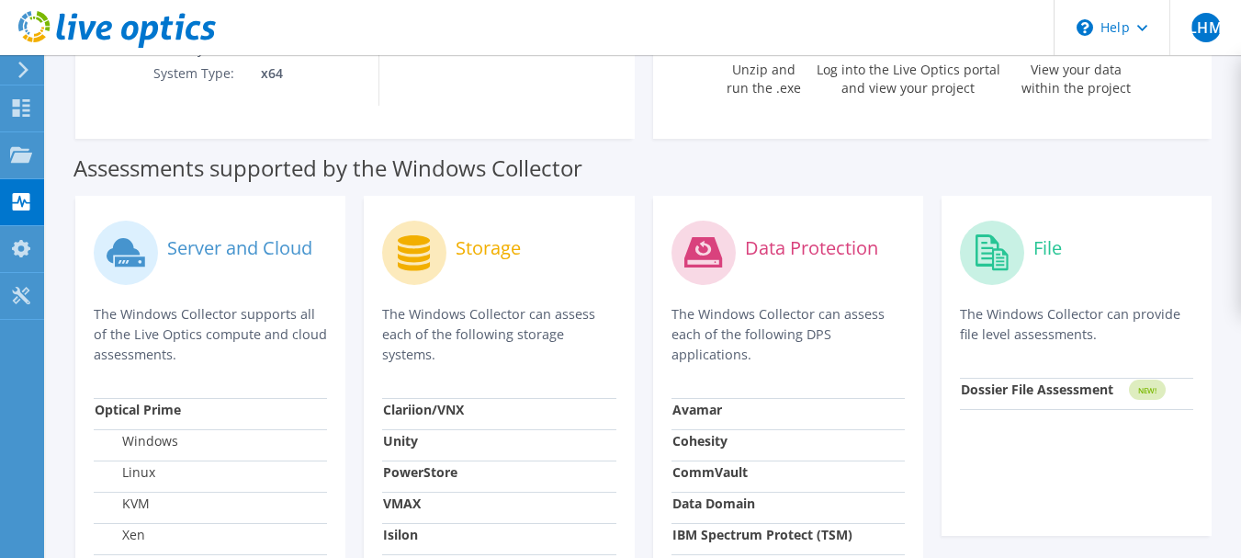
scroll to position [551, 0]
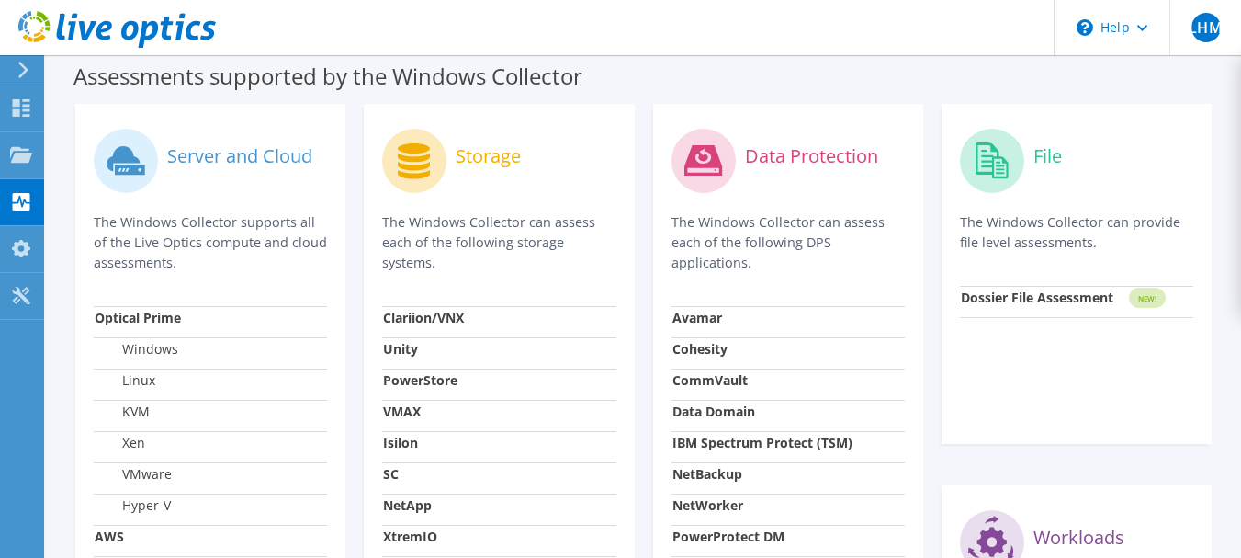
click at [241, 163] on label "Server and Cloud" at bounding box center [239, 156] width 145 height 18
click at [239, 155] on label "Server and Cloud" at bounding box center [239, 156] width 145 height 18
click at [127, 159] on icon at bounding box center [123, 159] width 33 height 26
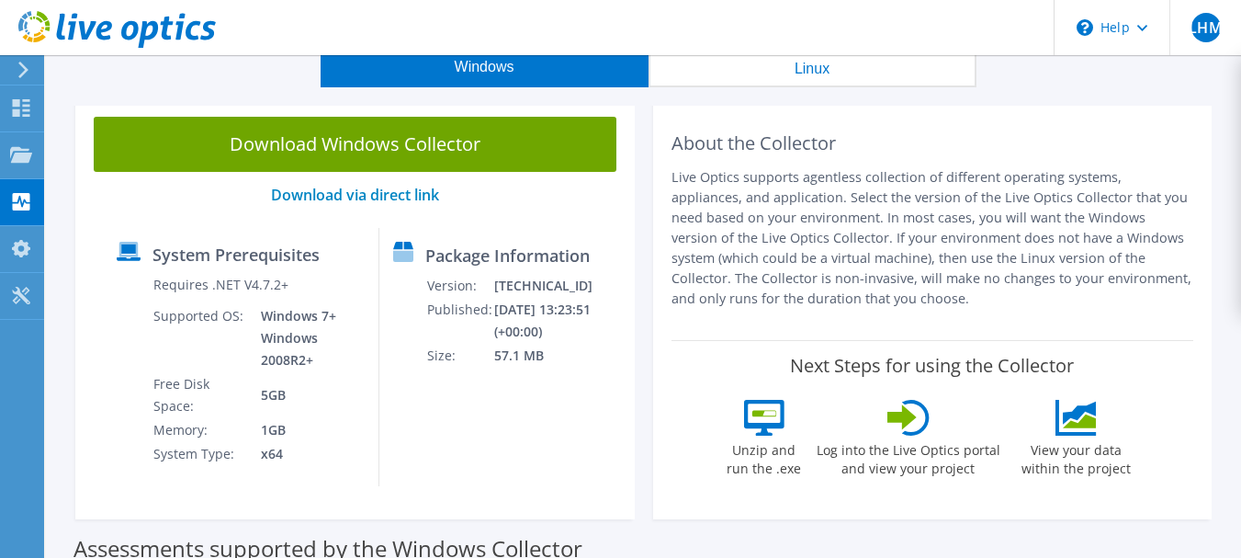
scroll to position [0, 0]
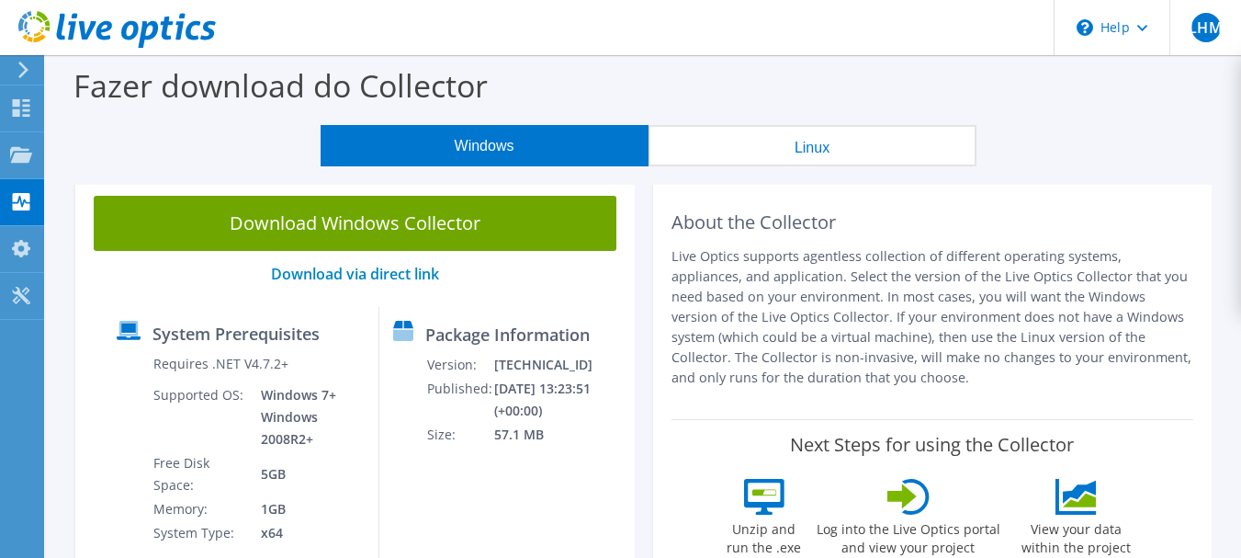
click at [748, 144] on button "Linux" at bounding box center [812, 145] width 328 height 41
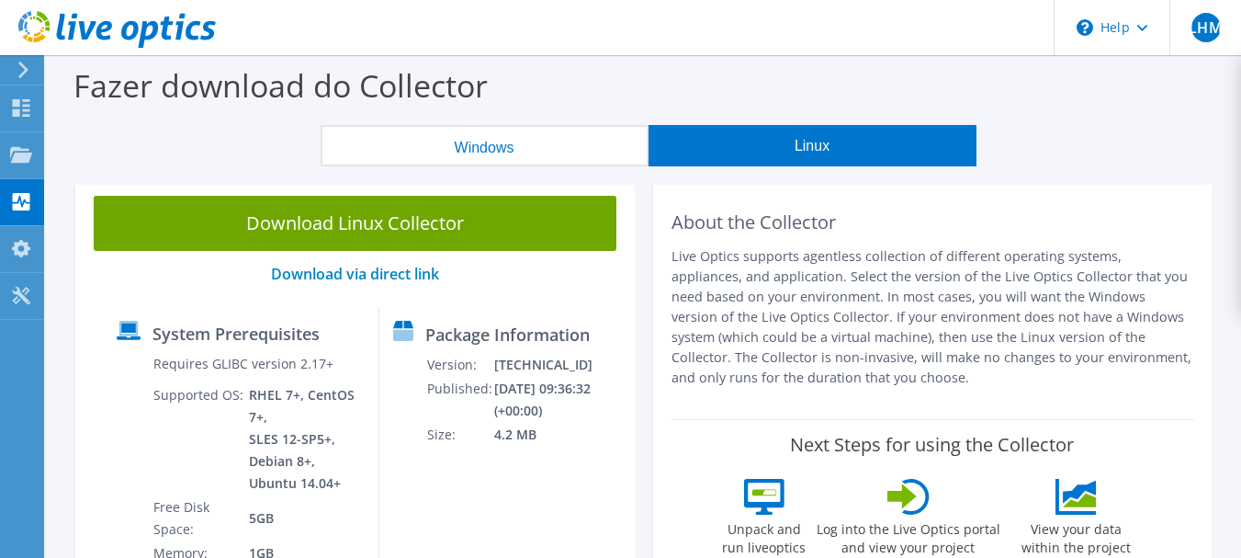
click at [522, 141] on button "Windows" at bounding box center [485, 145] width 328 height 41
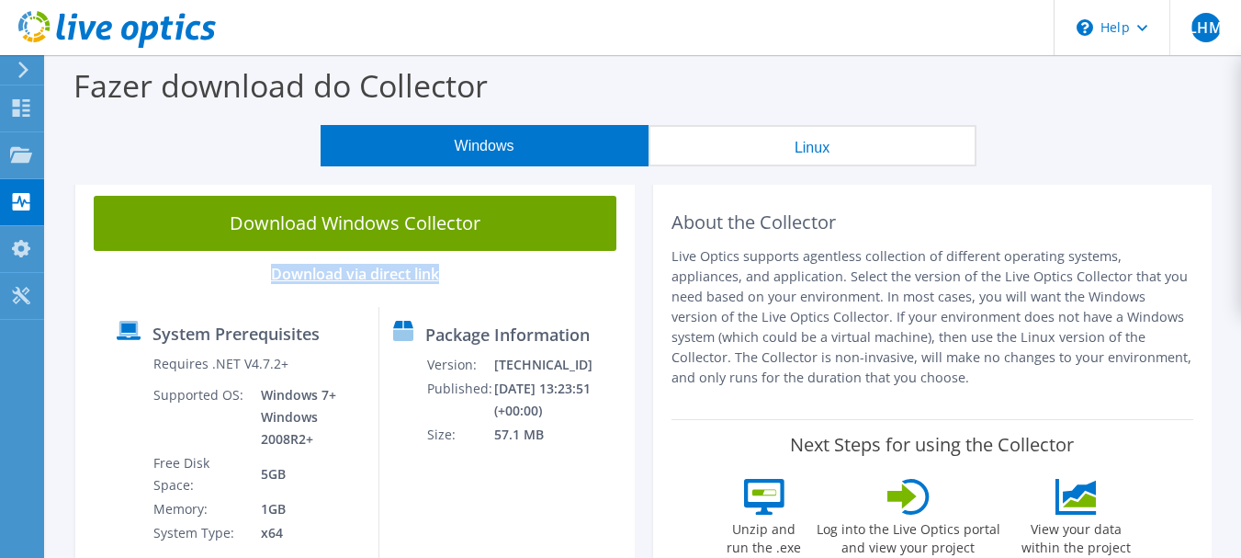
drag, startPoint x: 456, startPoint y: 276, endPoint x: 269, endPoint y: 275, distance: 187.4
click at [269, 275] on p "Download via direct link" at bounding box center [355, 273] width 523 height 17
copy link "Download via direct link"
click at [403, 272] on link "Download via direct link" at bounding box center [355, 274] width 168 height 20
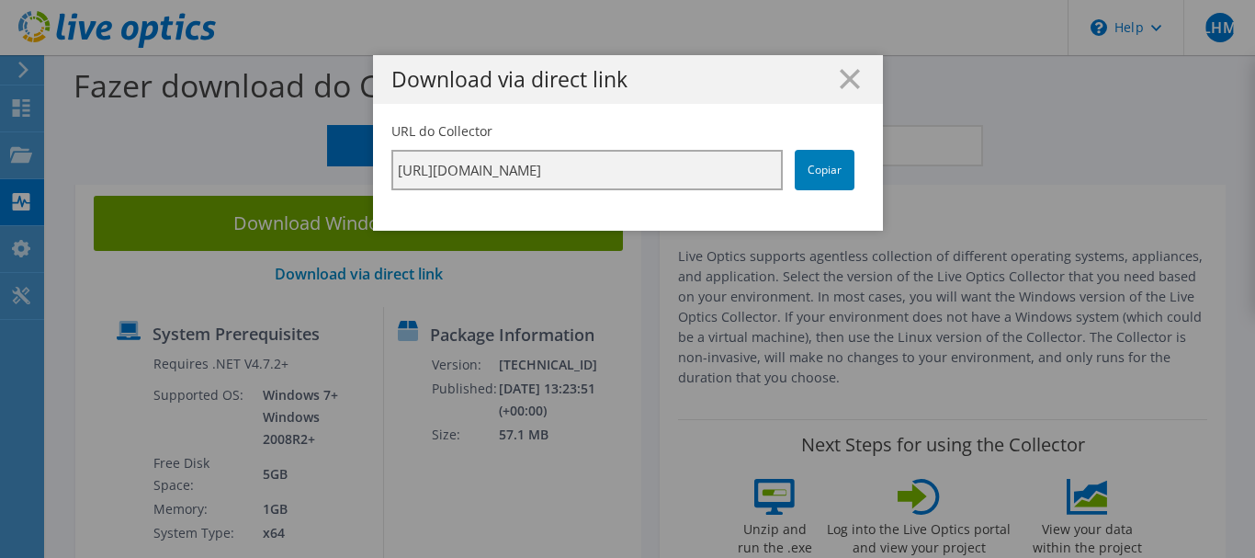
click at [510, 181] on input "[URL][DOMAIN_NAME]" at bounding box center [586, 170] width 391 height 40
click at [514, 176] on input "[URL][DOMAIN_NAME]" at bounding box center [586, 170] width 391 height 40
click at [502, 173] on input "[URL][DOMAIN_NAME]" at bounding box center [586, 170] width 391 height 40
click at [826, 173] on link "Copiar" at bounding box center [824, 170] width 60 height 40
click at [820, 174] on link "Copiar" at bounding box center [824, 170] width 60 height 40
